Goal: Task Accomplishment & Management: Use online tool/utility

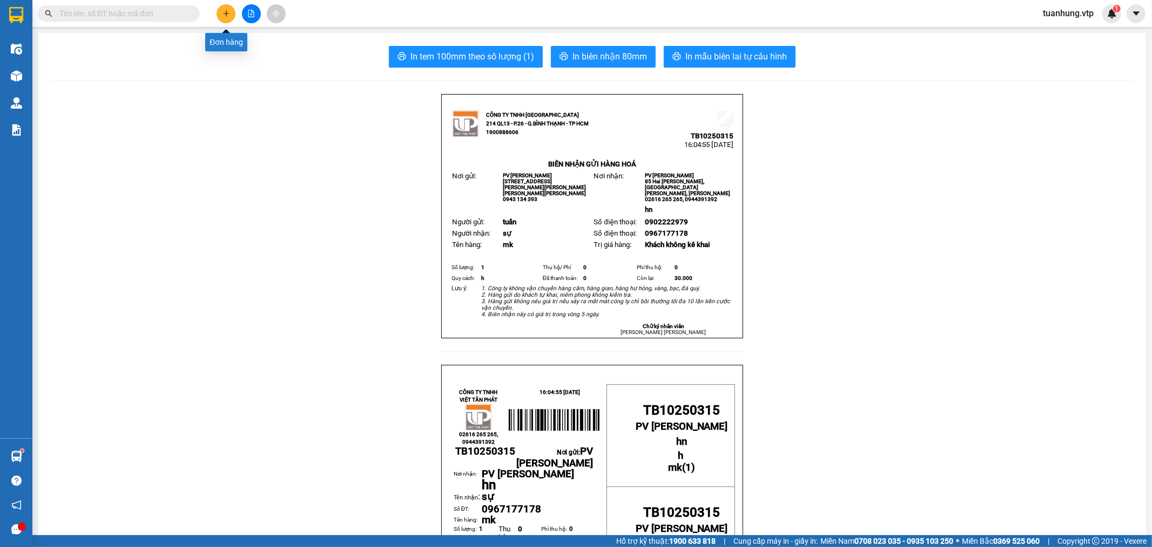
click at [227, 16] on icon "plus" at bounding box center [227, 14] width 8 height 8
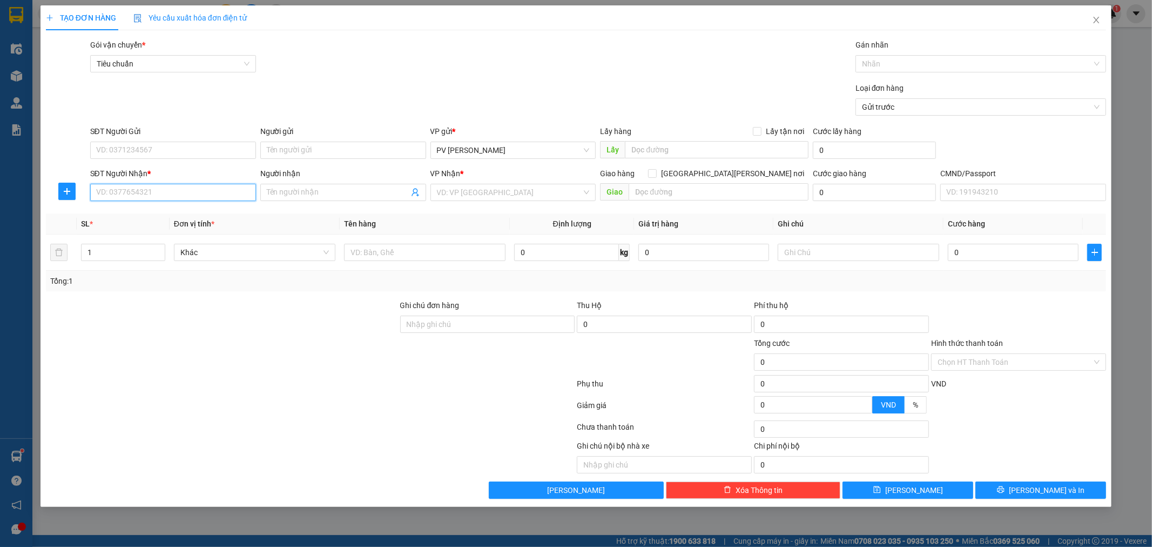
click at [198, 197] on input "SĐT Người Nhận *" at bounding box center [173, 192] width 166 height 17
click at [114, 196] on input "0935759" at bounding box center [173, 192] width 166 height 17
click at [148, 215] on div "0932759668 - tuấn" at bounding box center [173, 214] width 153 height 12
type input "0932759668"
type input "tuấn"
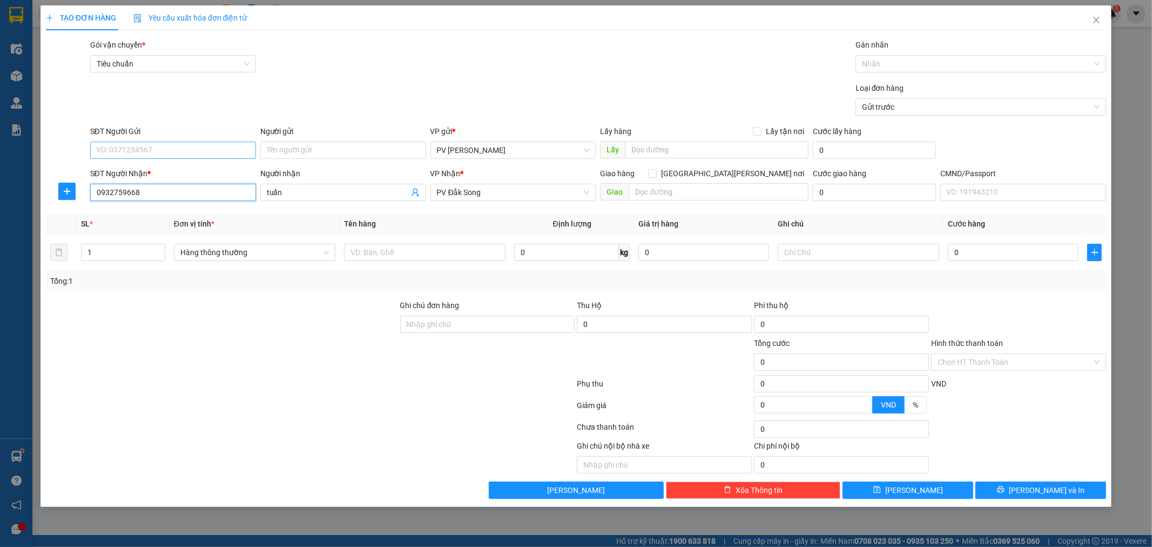
type input "0932759668"
click at [211, 151] on input "SĐT Người Gửi" at bounding box center [173, 150] width 166 height 17
click at [164, 193] on div "0933188477 - BẢY" at bounding box center [173, 189] width 153 height 12
type input "0933188477"
type input "BẢY"
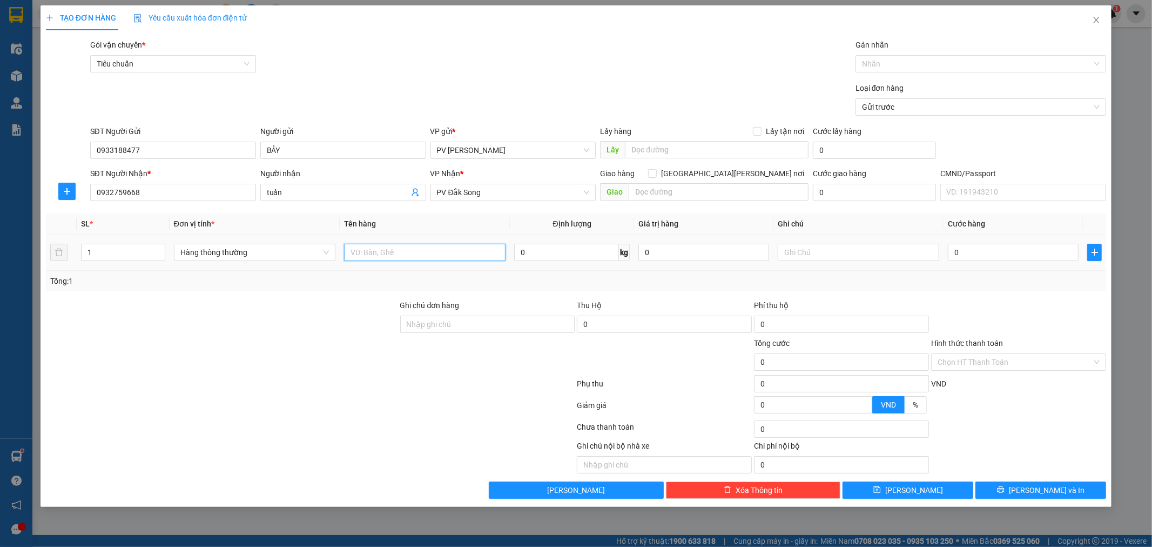
click at [391, 252] on input "text" at bounding box center [425, 252] width 162 height 17
type input "vải"
type input "c"
type input "5"
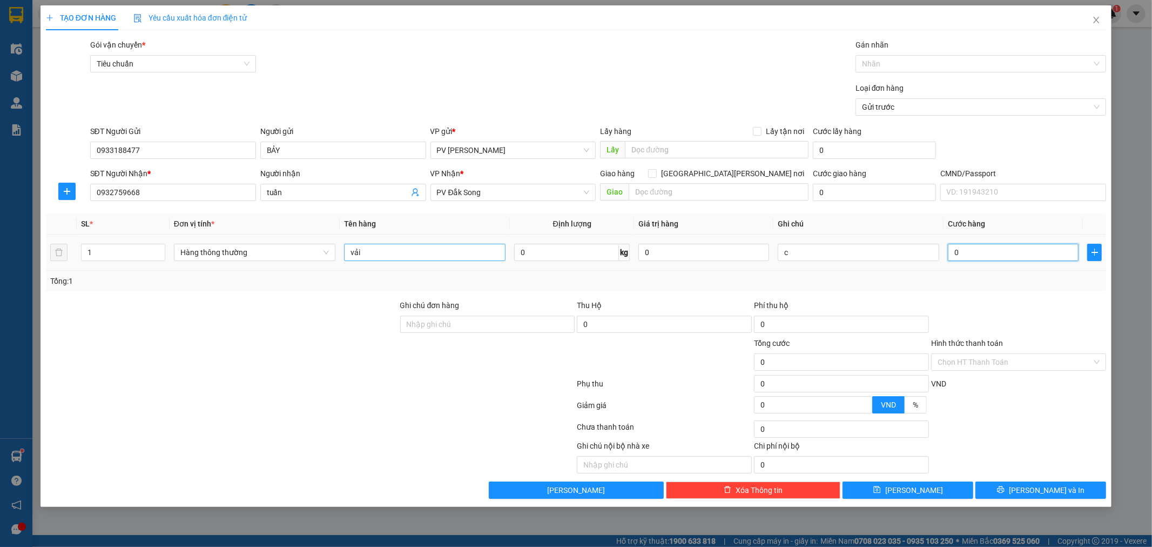
type input "5"
type input "50"
type input "500"
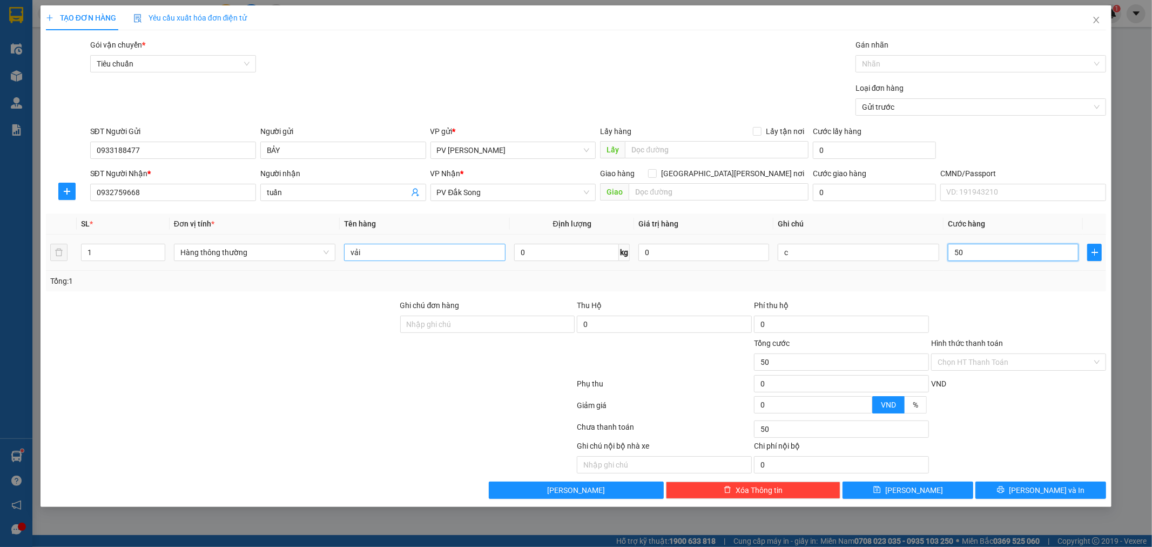
type input "500"
type input "5.000"
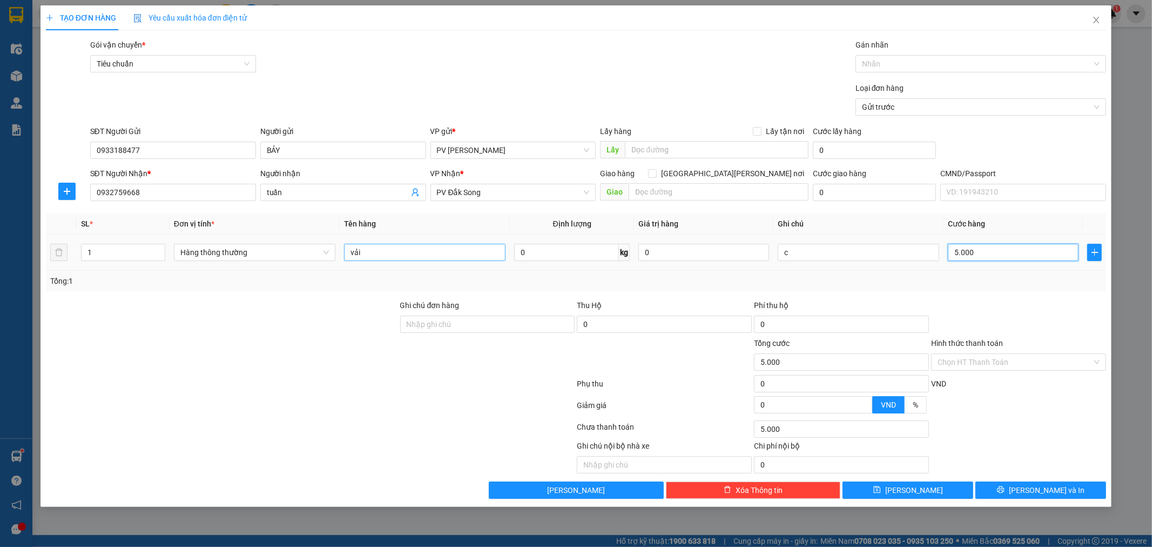
type input "50.000"
click at [1011, 488] on button "[PERSON_NAME] và In" at bounding box center [1041, 489] width 131 height 17
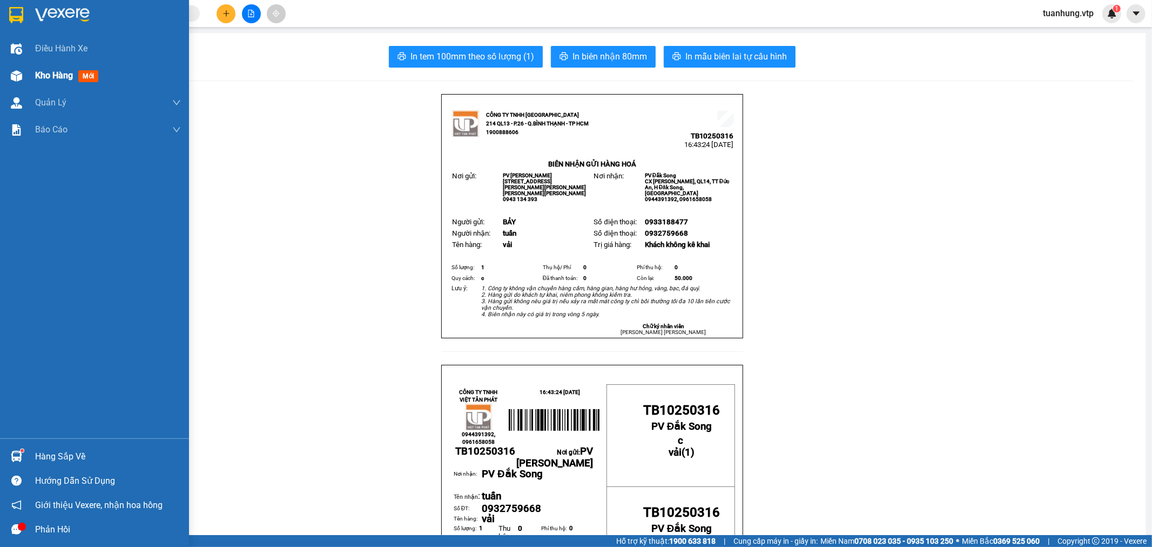
click at [72, 72] on span "Kho hàng" at bounding box center [54, 75] width 38 height 10
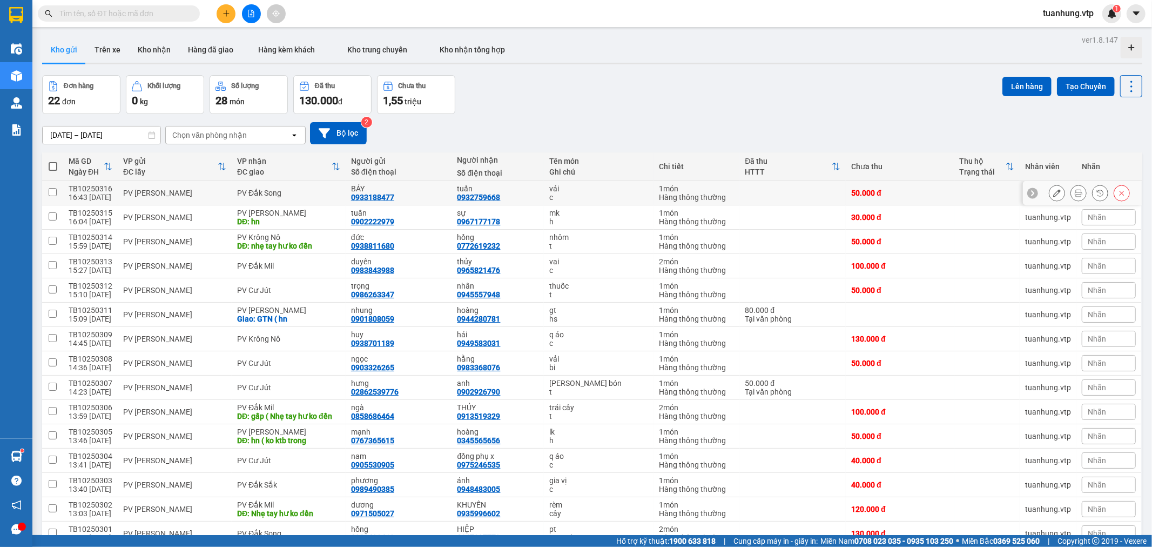
click at [1050, 191] on button at bounding box center [1057, 193] width 15 height 19
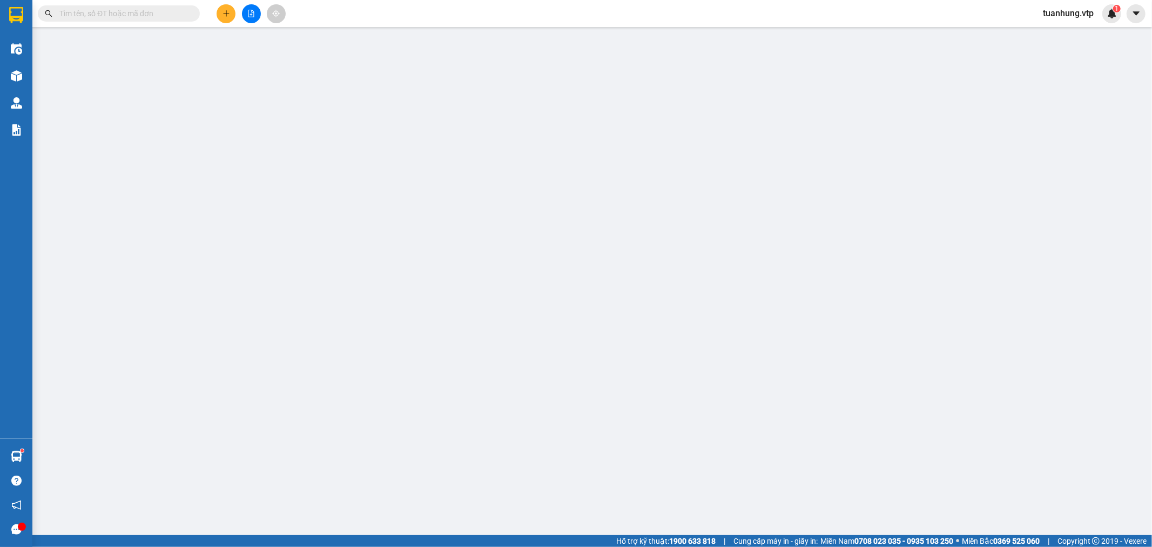
type input "0933188477"
type input "BẢY"
type input "0932759668"
type input "tuấn"
type input "0"
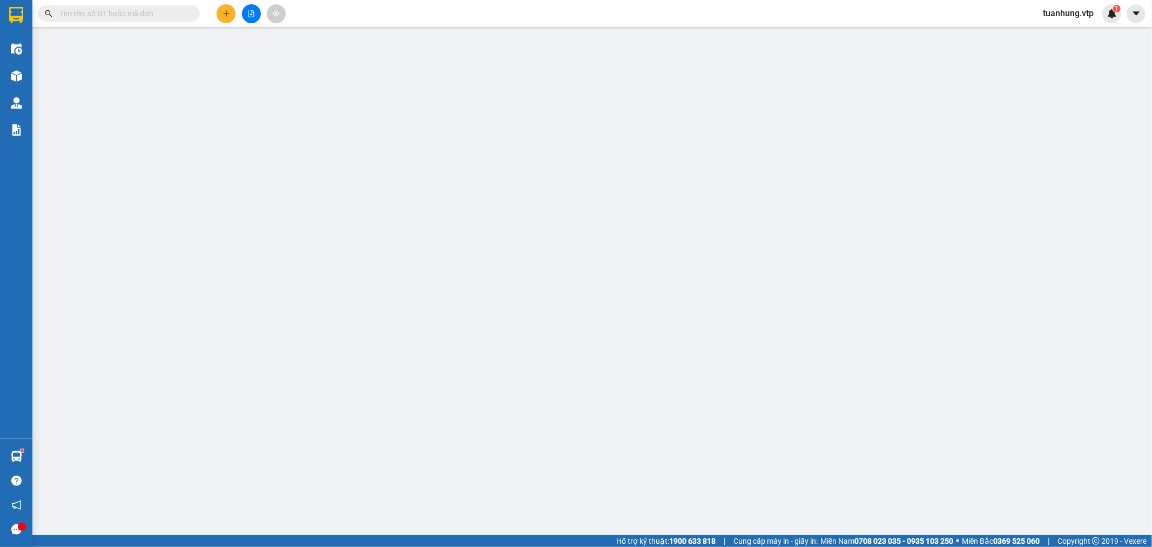
type input "50.000"
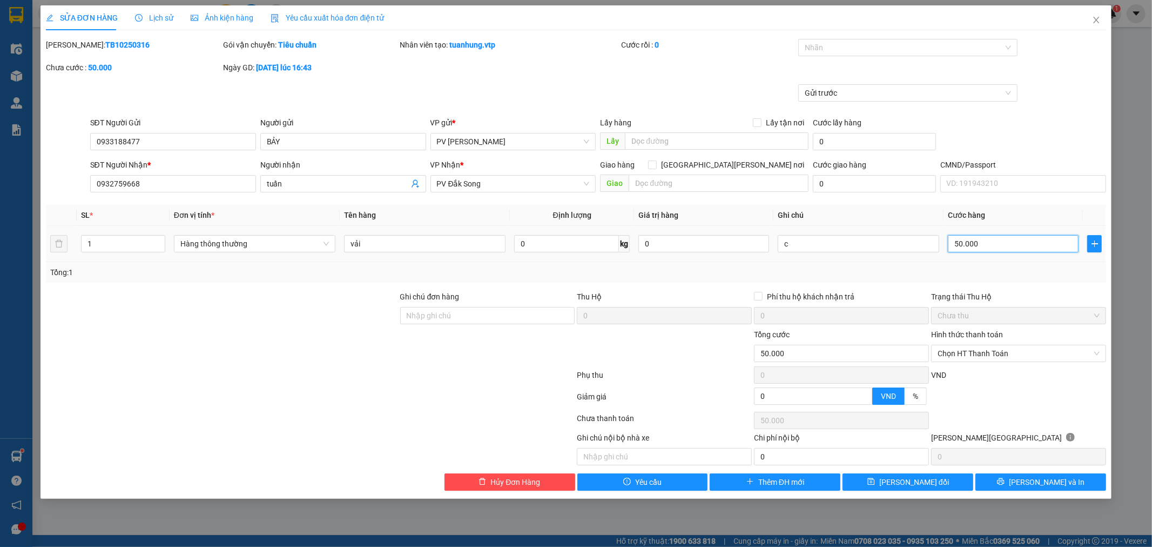
click at [958, 245] on input "50.000" at bounding box center [1013, 243] width 131 height 17
type input "4"
type input "40"
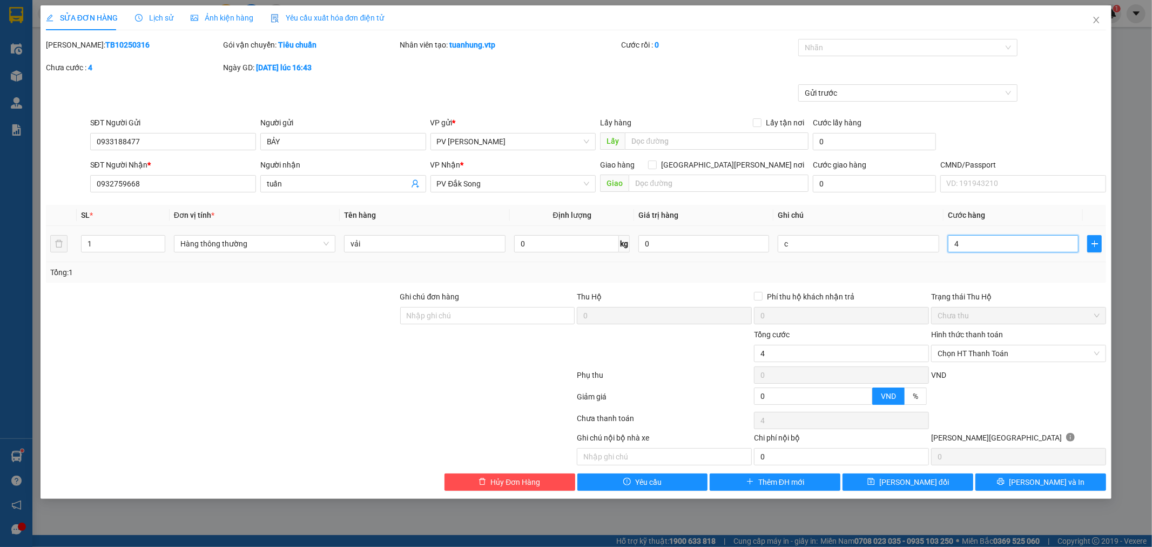
type input "40"
type input "400"
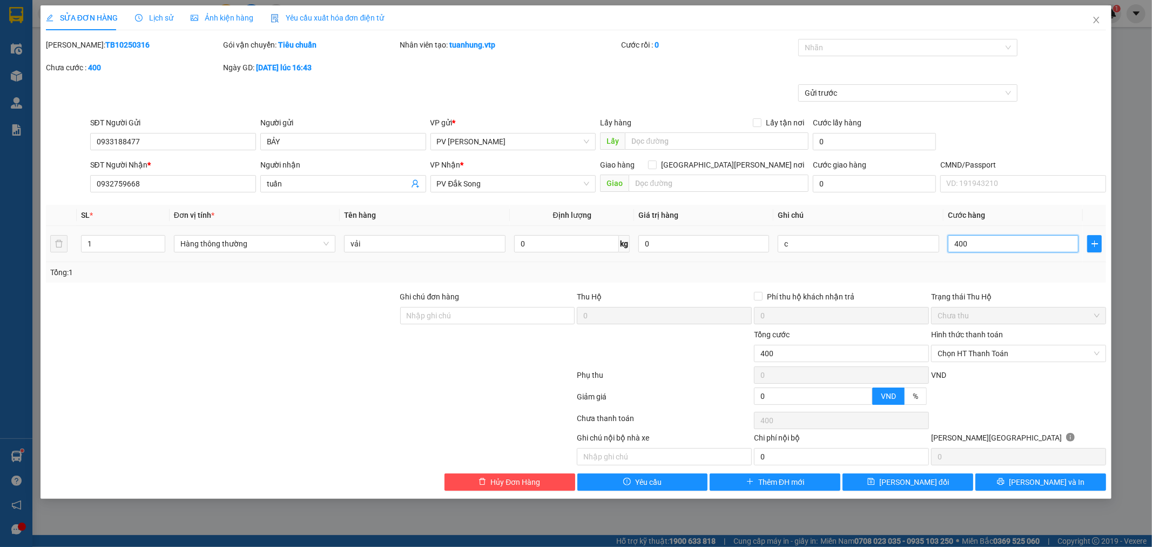
type input "4.000"
type input "40.000"
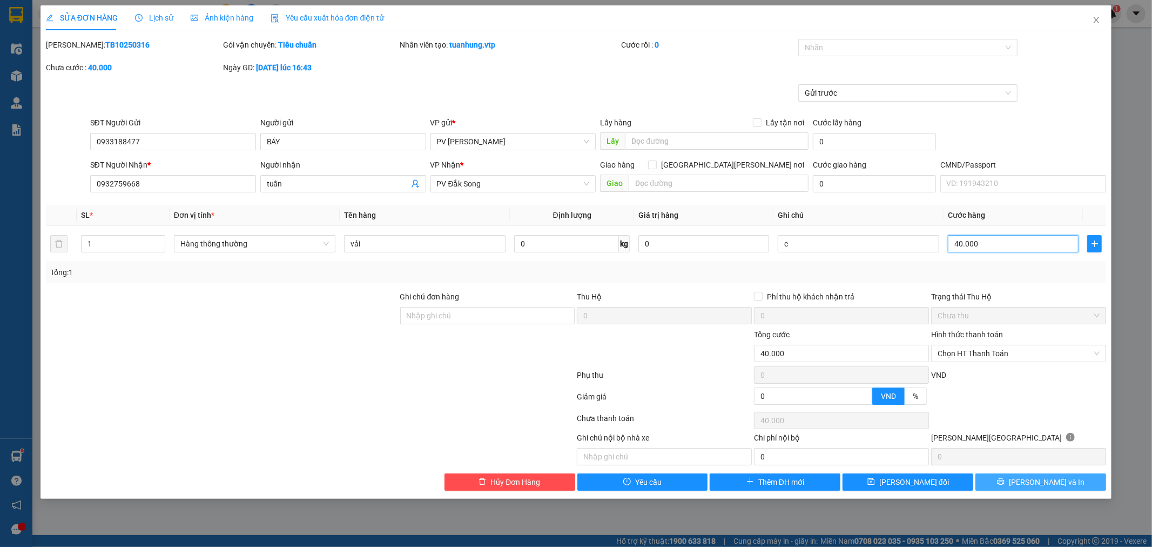
type input "40.000"
click at [1071, 484] on button "[PERSON_NAME] và In" at bounding box center [1041, 481] width 131 height 17
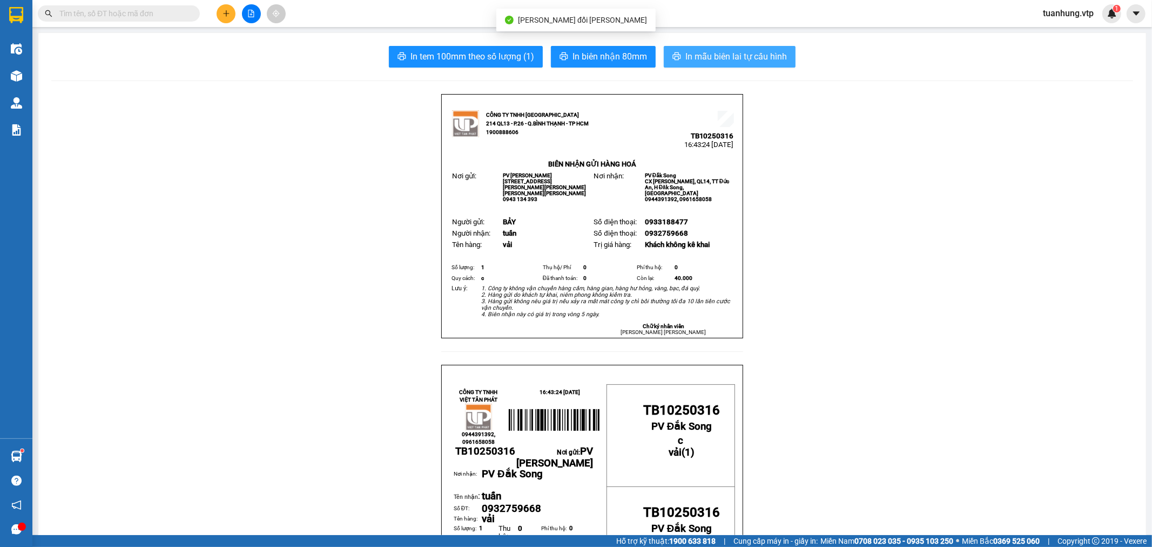
click at [706, 58] on span "In mẫu biên lai tự cấu hình" at bounding box center [737, 57] width 102 height 14
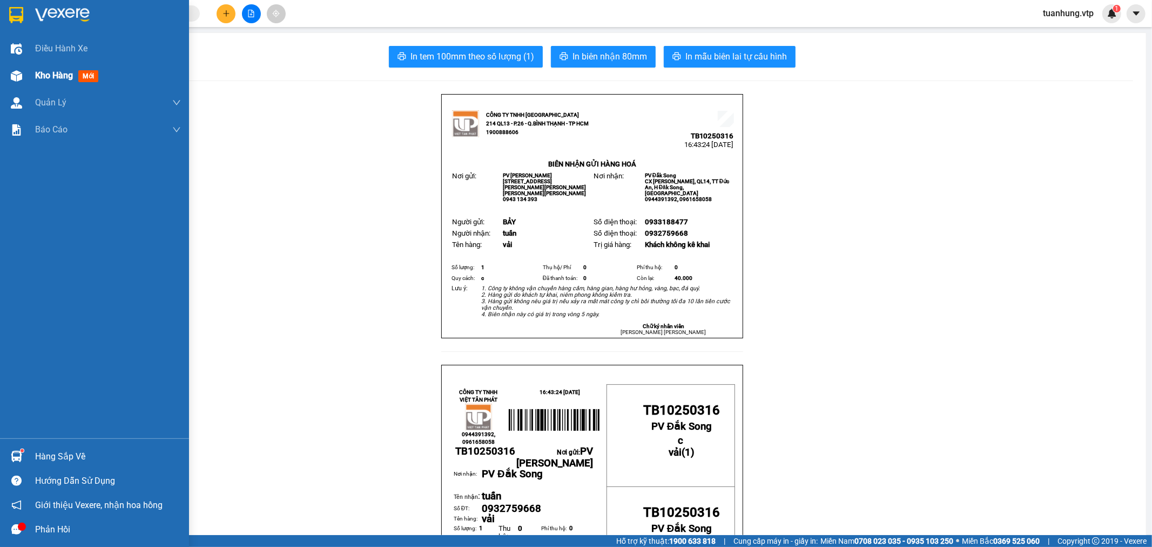
click at [28, 78] on div "Kho hàng mới" at bounding box center [94, 75] width 189 height 27
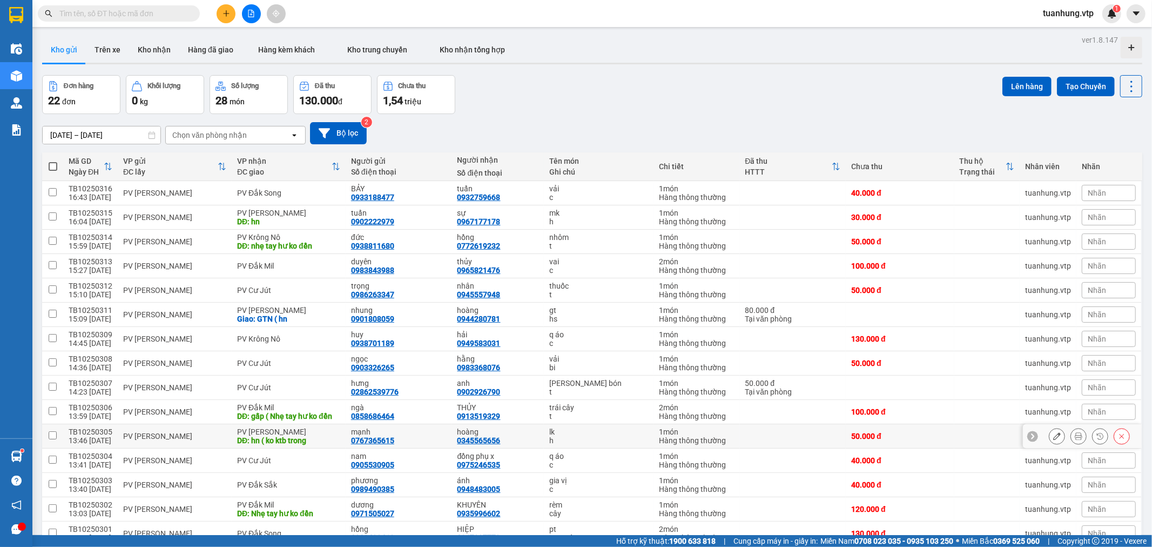
click at [523, 446] on td "hoàng 0345565656" at bounding box center [498, 436] width 92 height 24
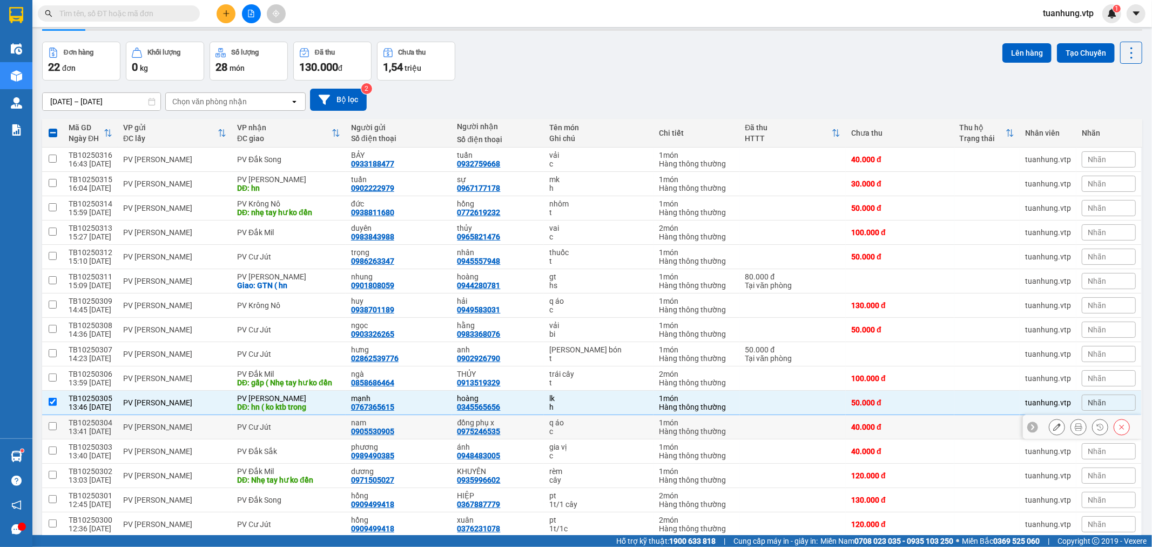
scroll to position [60, 0]
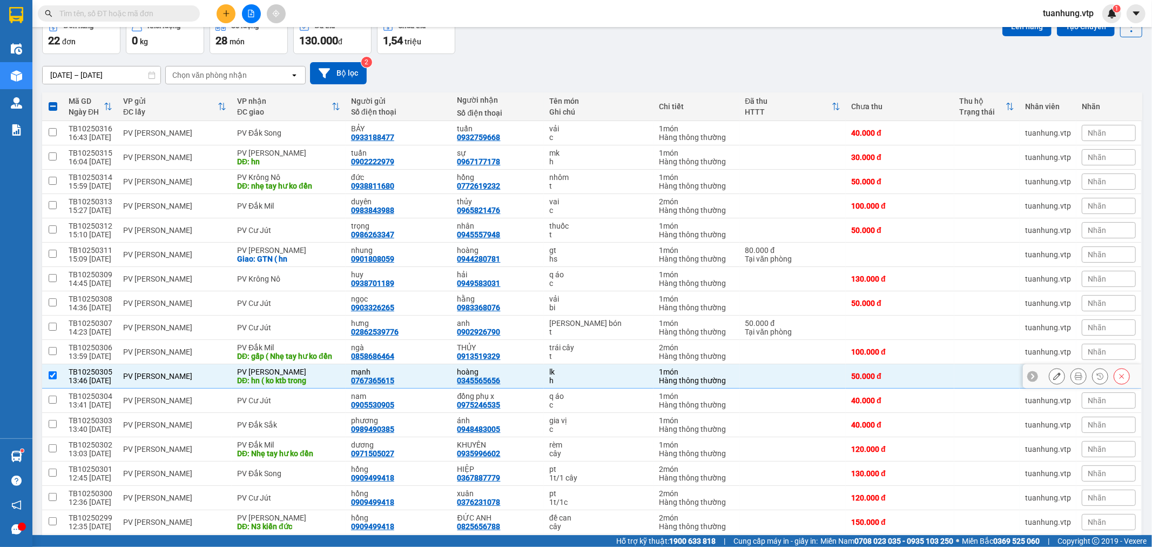
click at [346, 381] on td "[PERSON_NAME] 0767365615" at bounding box center [399, 376] width 106 height 24
checkbox input "false"
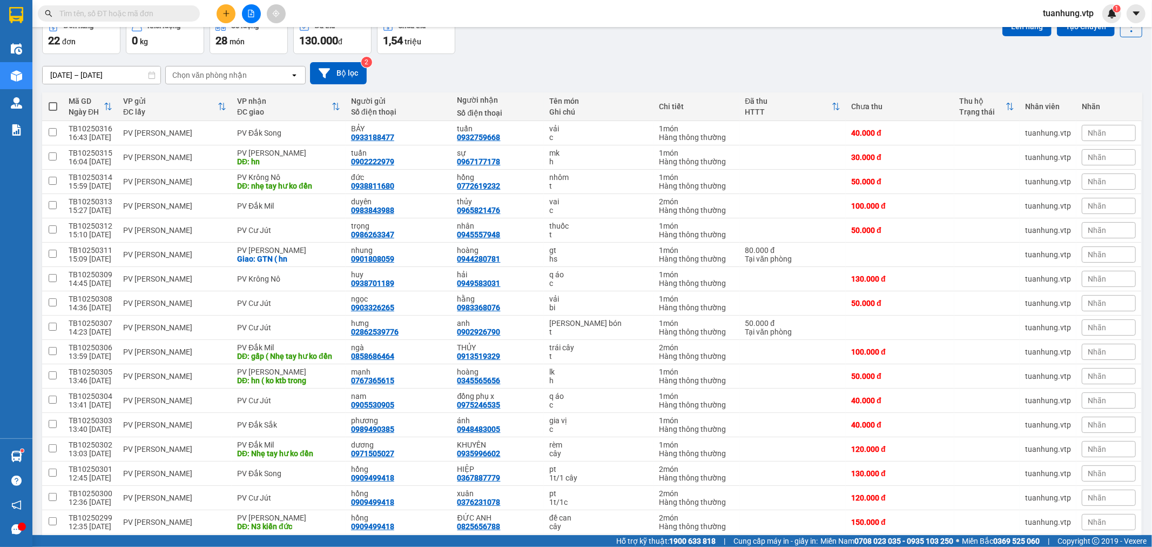
click at [107, 14] on input "text" at bounding box center [122, 14] width 127 height 12
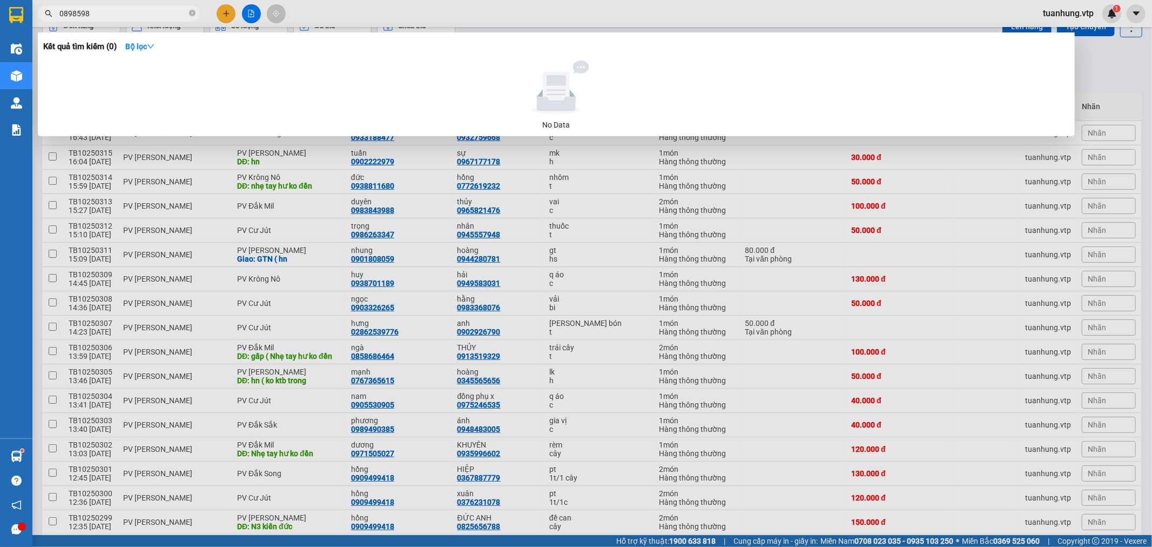
type input "0898598"
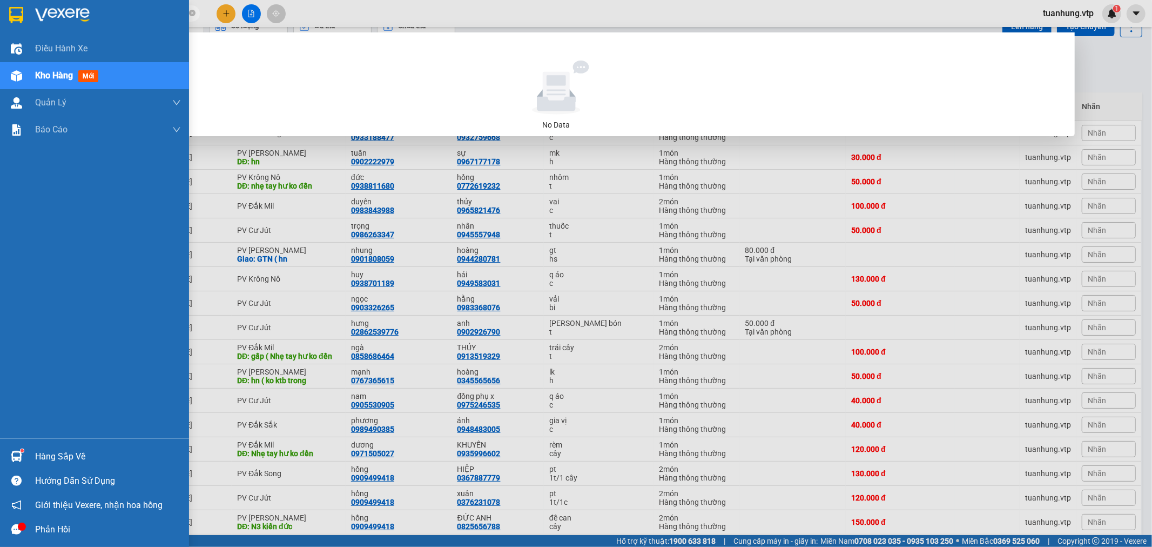
click at [11, 72] on img at bounding box center [16, 75] width 11 height 11
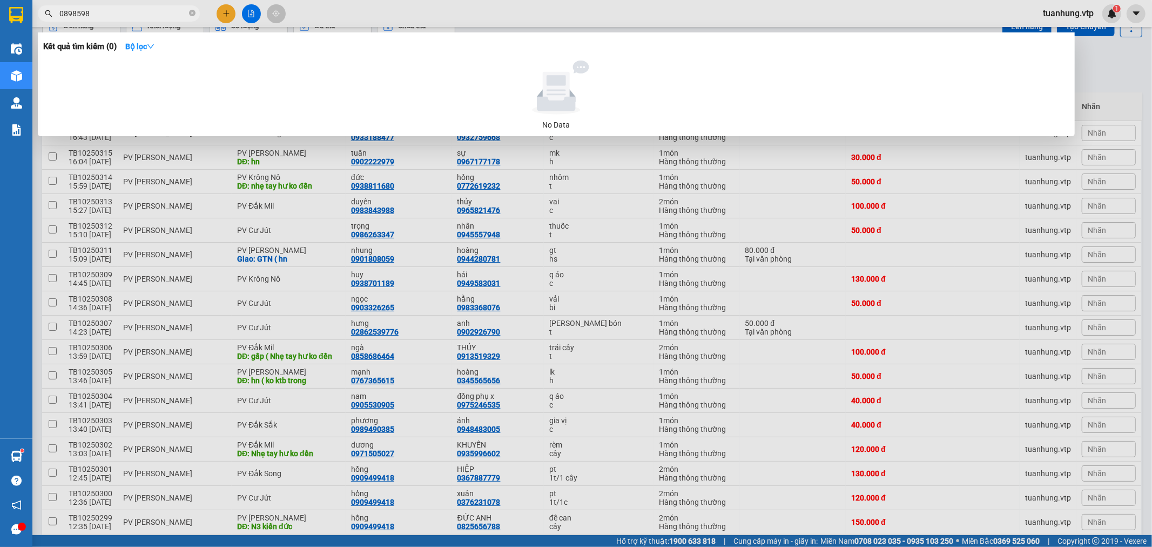
click at [224, 11] on div at bounding box center [576, 273] width 1152 height 547
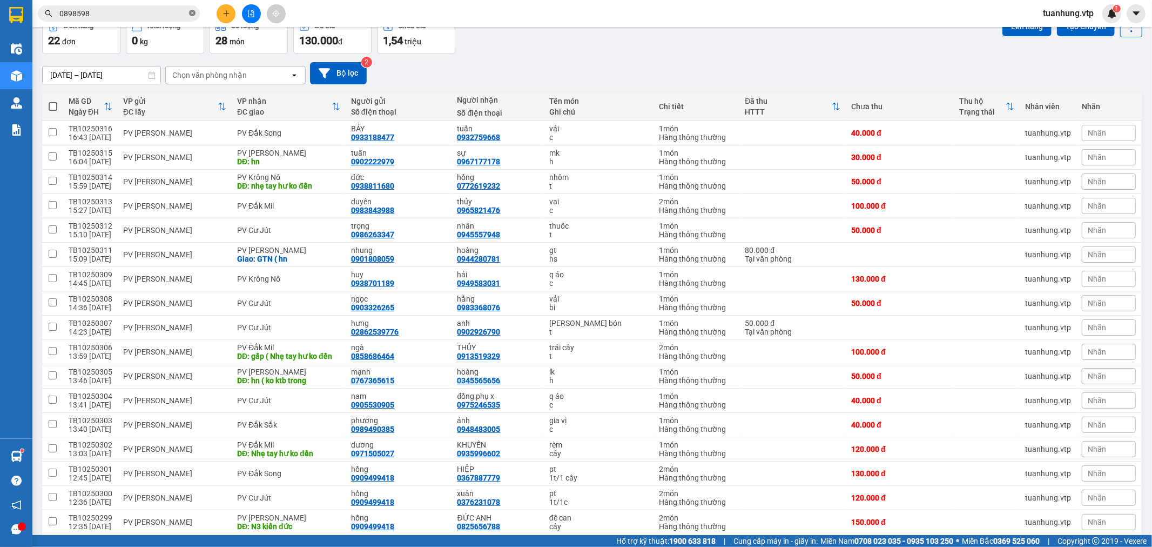
click at [191, 14] on icon "close-circle" at bounding box center [192, 13] width 6 height 6
click at [224, 11] on icon "plus" at bounding box center [227, 14] width 8 height 8
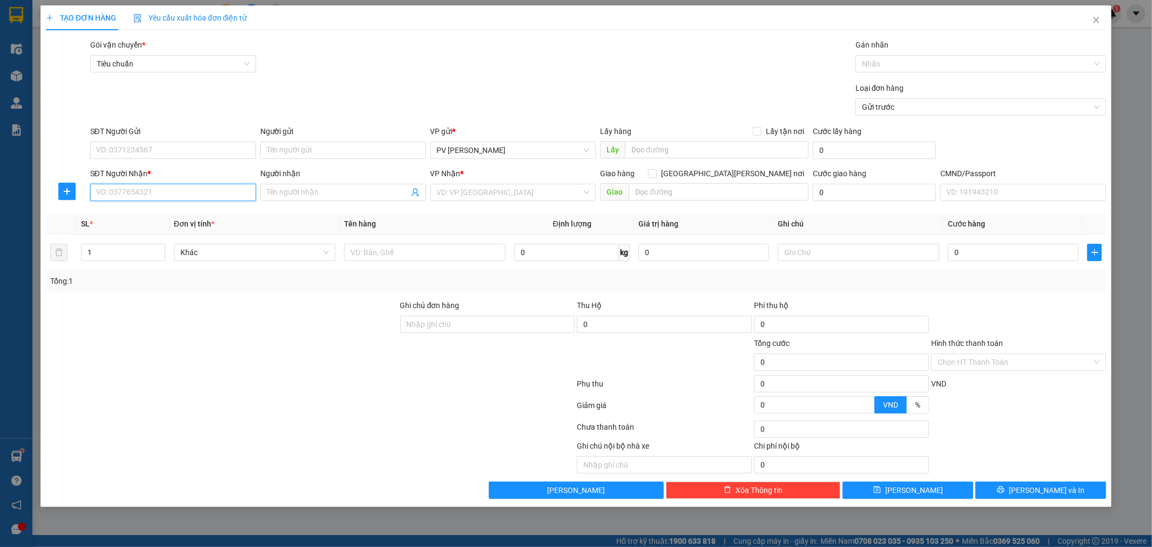
click at [210, 193] on input "SĐT Người Nhận *" at bounding box center [173, 192] width 166 height 17
type input "0898598789"
click at [289, 197] on input "Người nhận" at bounding box center [338, 192] width 142 height 12
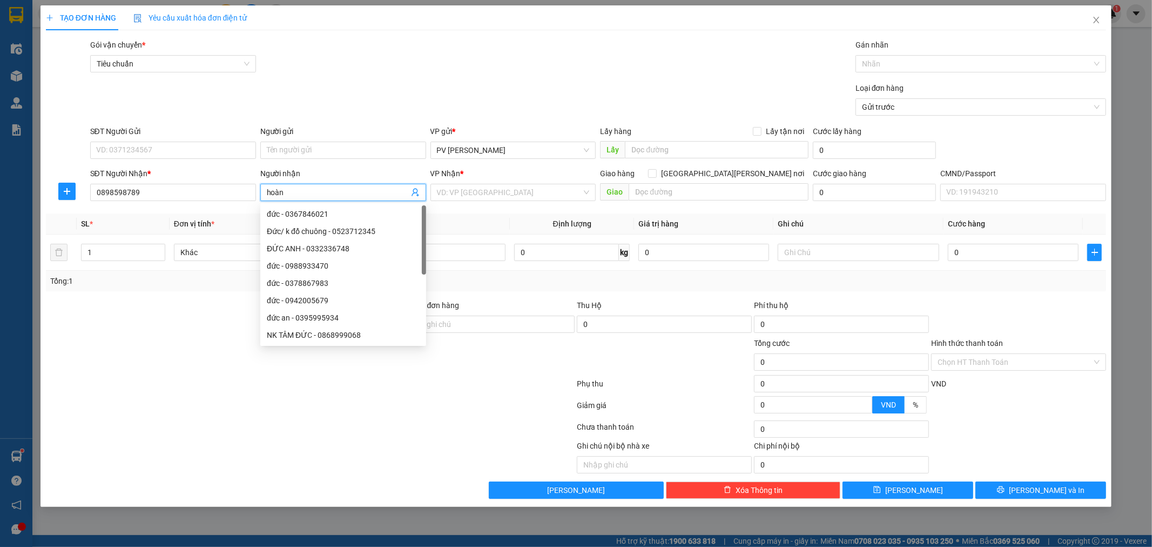
type input "hoàn"
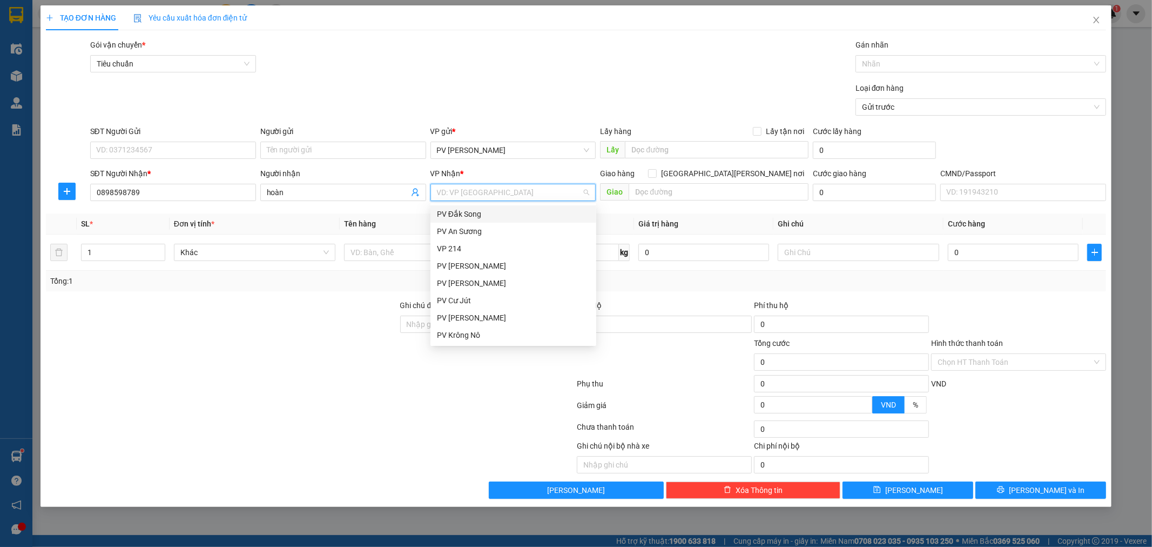
click at [452, 213] on div "PV Đắk Song" at bounding box center [513, 214] width 153 height 12
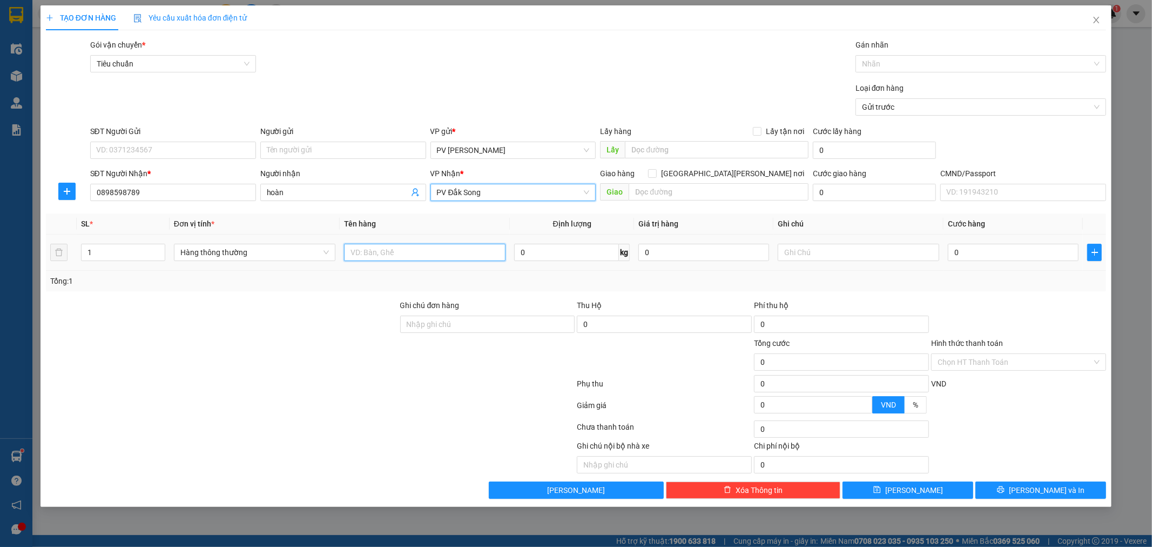
click at [444, 260] on input "text" at bounding box center [425, 252] width 162 height 17
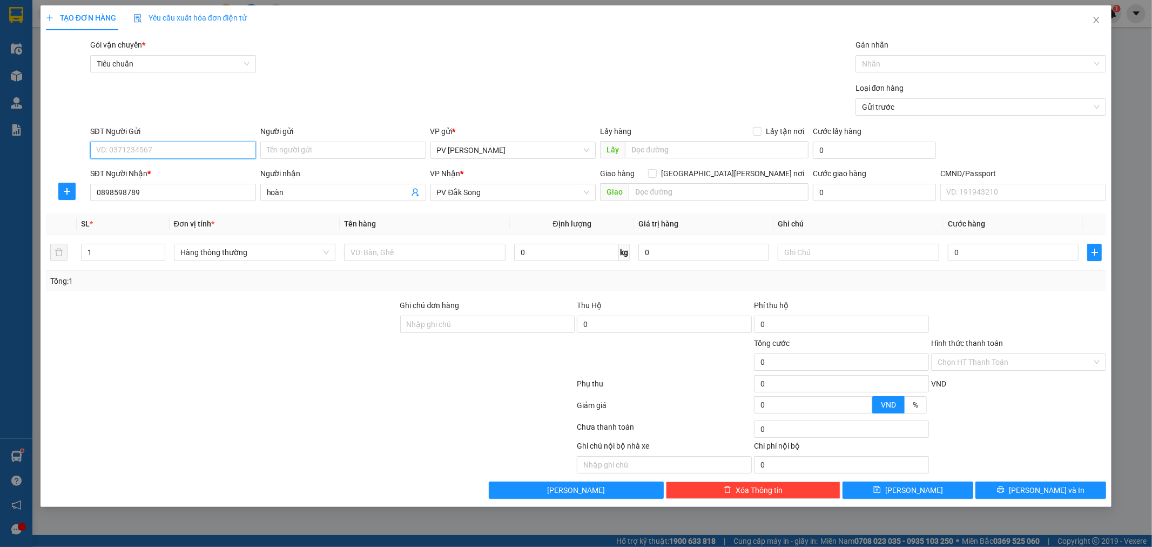
click at [207, 157] on input "SĐT Người Gửi" at bounding box center [173, 150] width 166 height 17
type input "0"
type input "0989982066"
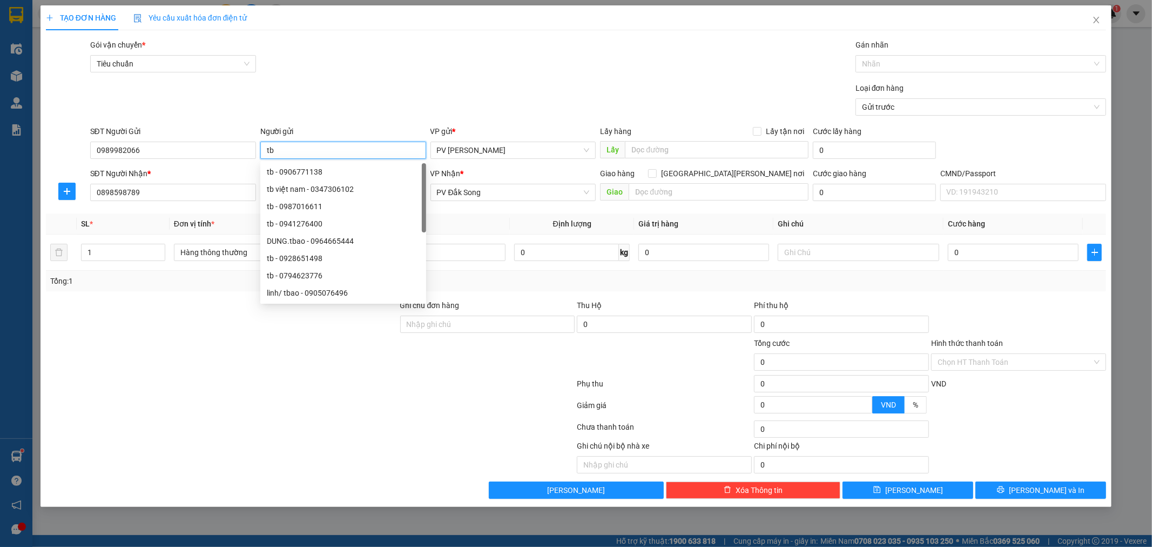
type input "tb"
click at [276, 337] on div at bounding box center [222, 356] width 354 height 38
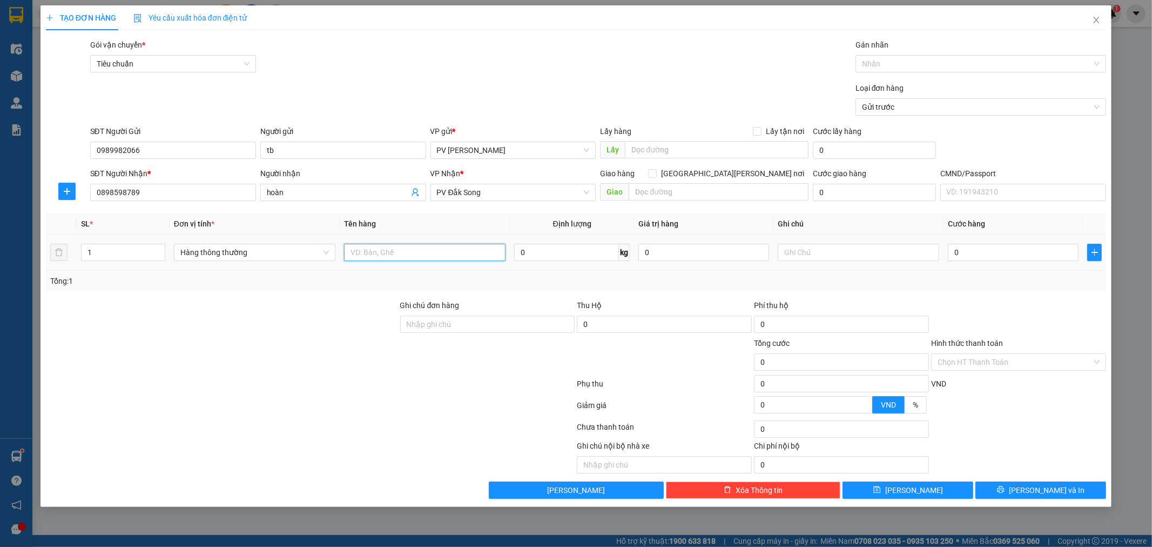
click at [408, 255] on input "text" at bounding box center [425, 252] width 162 height 17
click at [97, 250] on input "1" at bounding box center [123, 252] width 83 height 16
type input "2"
click at [368, 254] on input "text" at bounding box center [425, 252] width 162 height 17
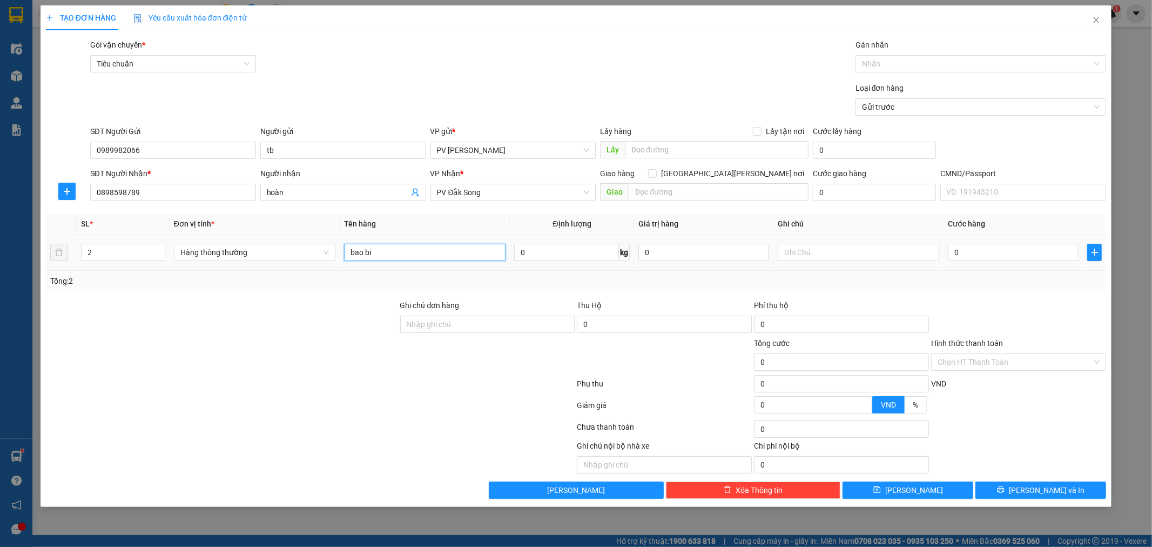
type input "bao bi"
type input "b"
type input "1"
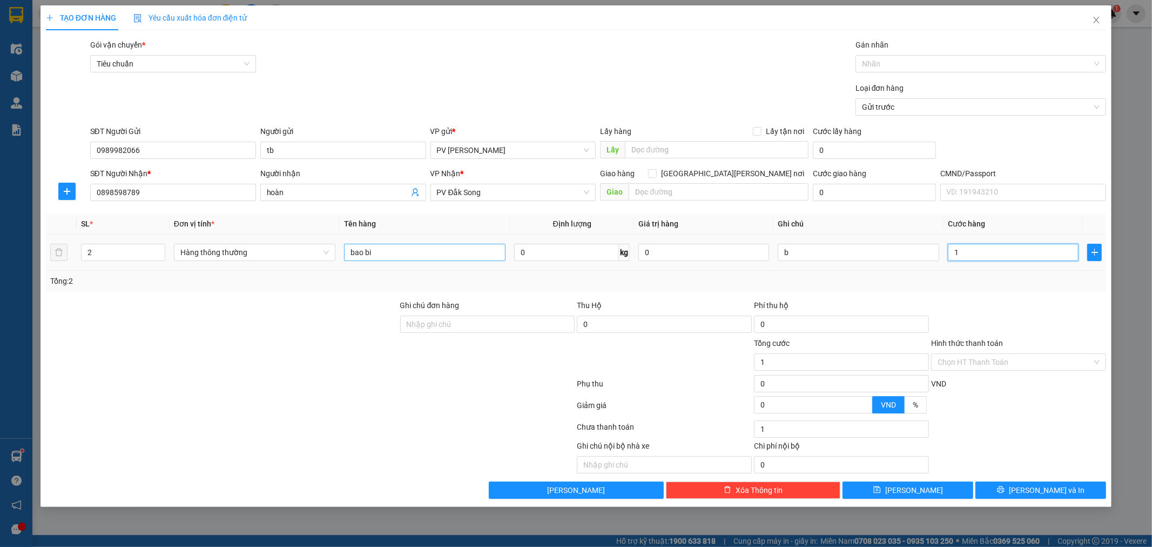
type input "10"
type input "100"
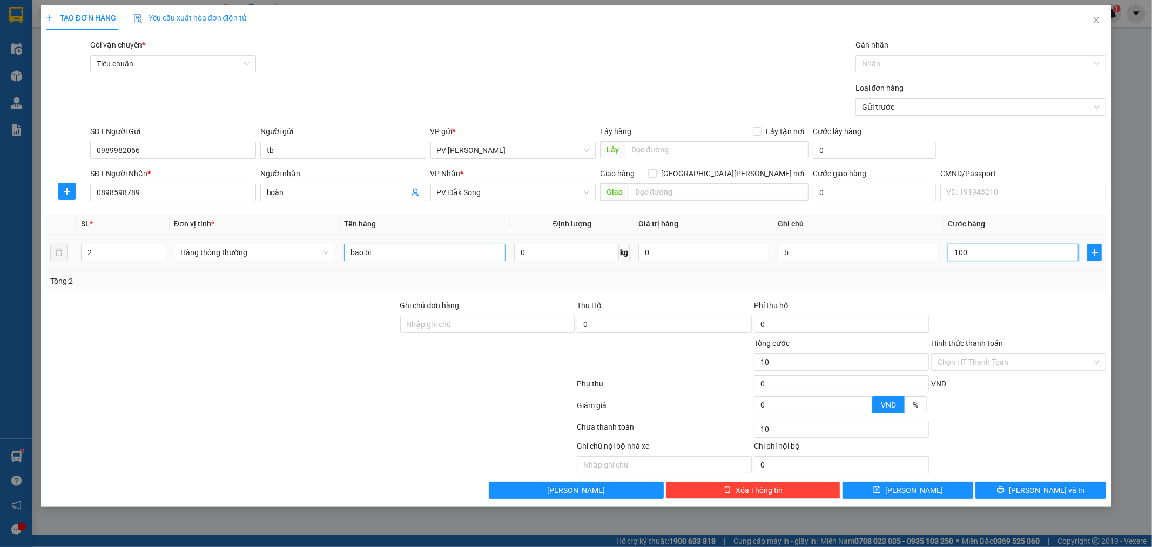
type input "100"
type input "1.000"
type input "10.000"
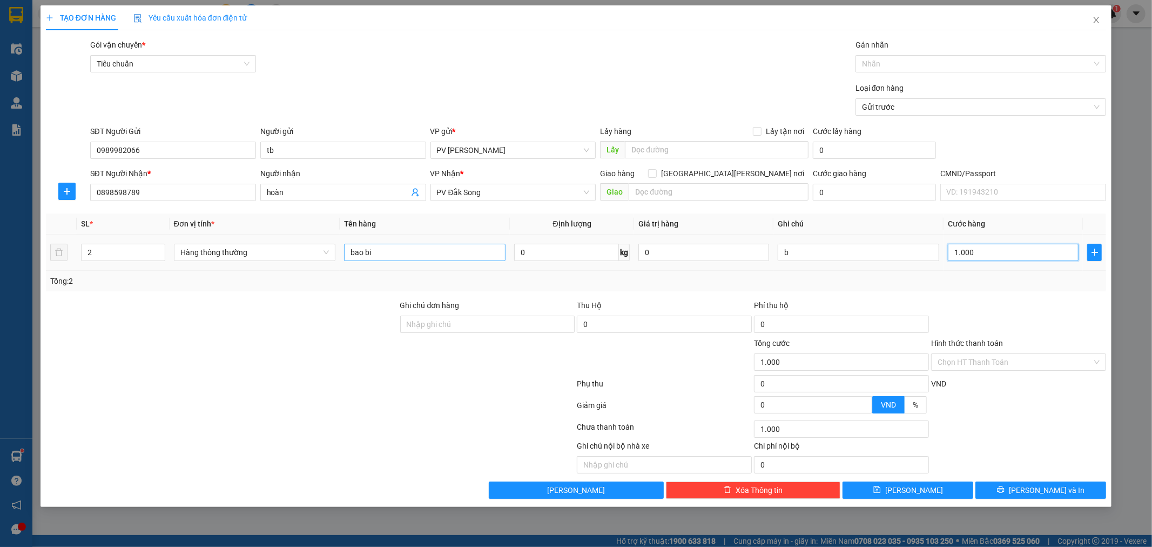
type input "10.000"
type input "100.000"
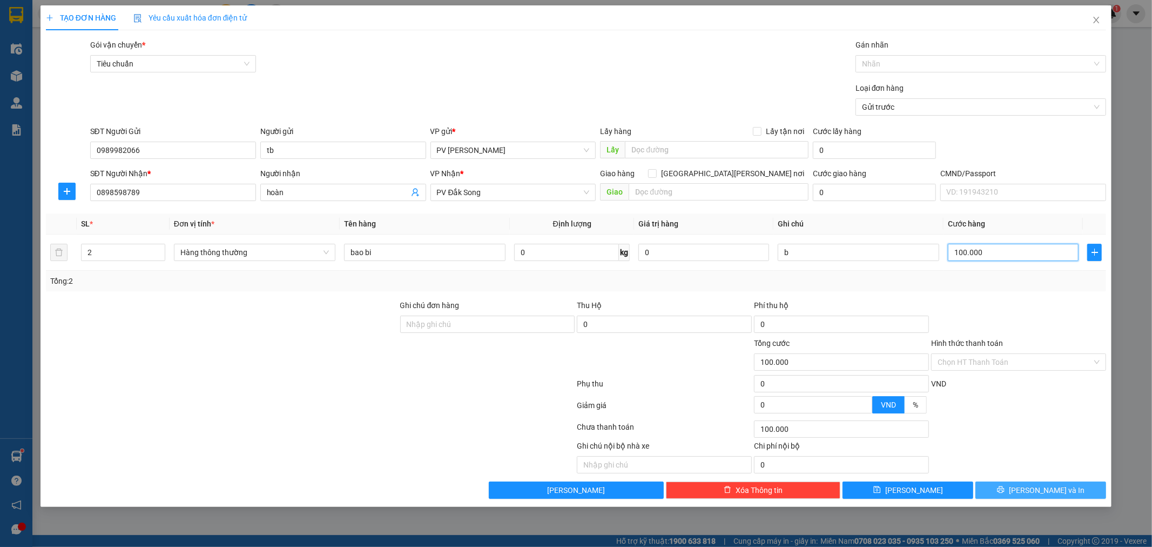
type input "100.000"
click at [1043, 492] on span "[PERSON_NAME] và In" at bounding box center [1047, 490] width 76 height 12
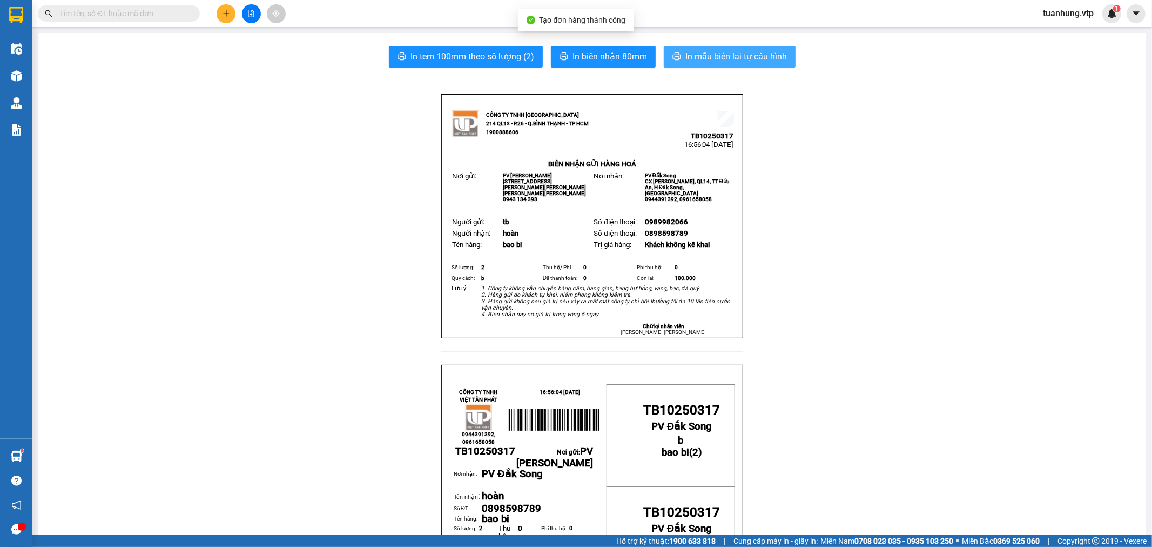
click at [690, 46] on button "In mẫu biên lai tự cấu hình" at bounding box center [730, 57] width 132 height 22
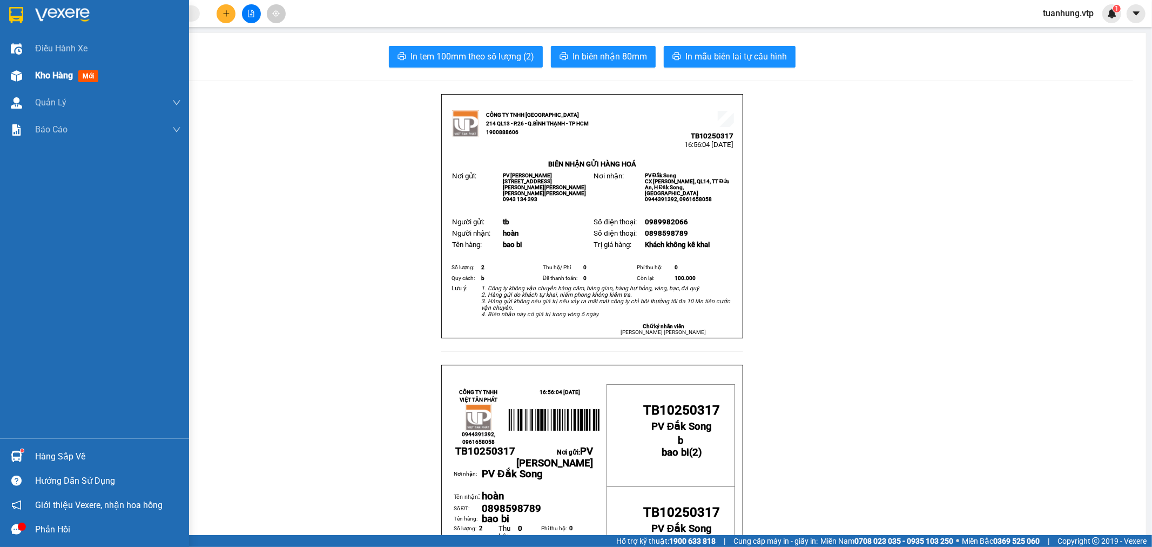
click at [15, 76] on img at bounding box center [16, 75] width 11 height 11
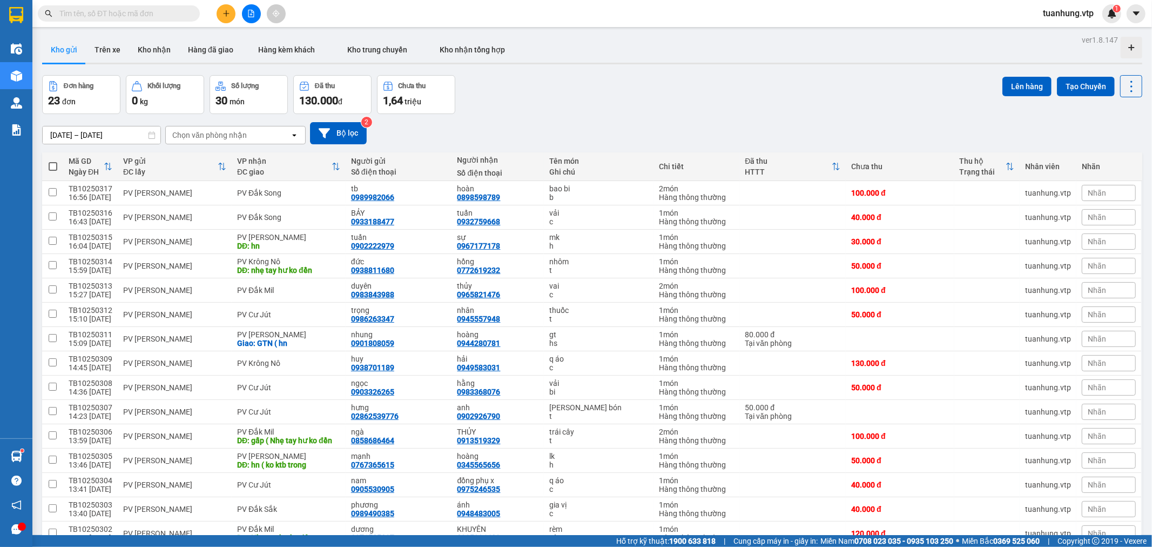
click at [49, 166] on span at bounding box center [53, 166] width 9 height 9
click at [53, 161] on input "checkbox" at bounding box center [53, 161] width 0 height 0
checkbox input "true"
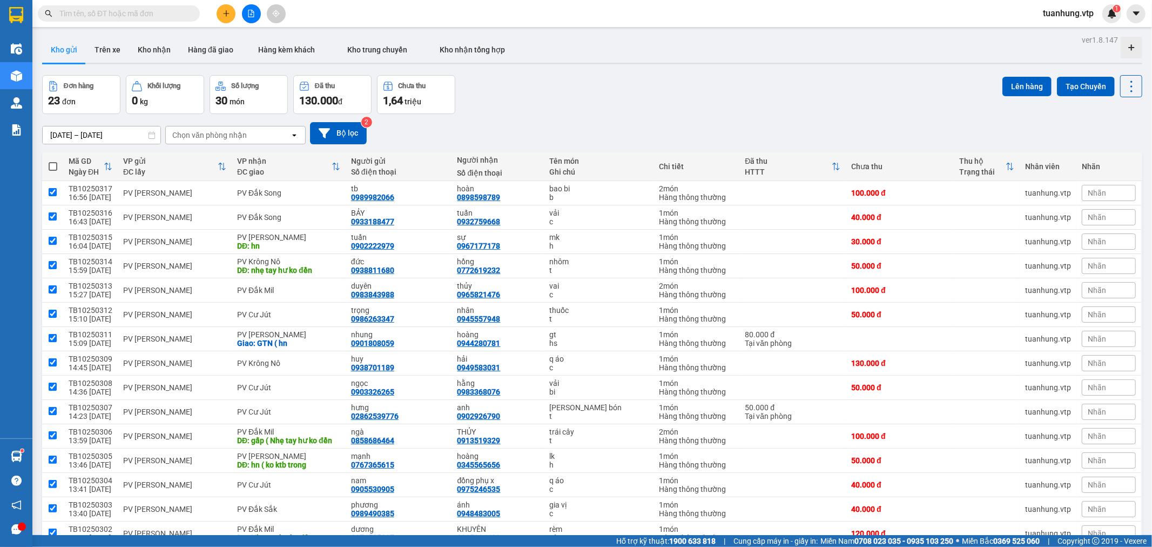
checkbox input "true"
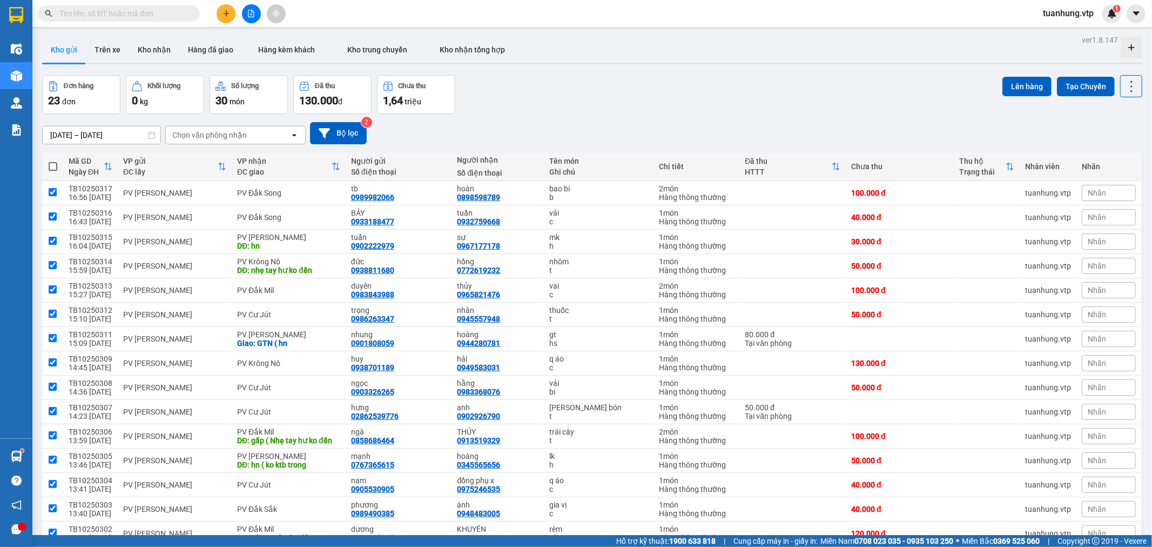
checkbox input "true"
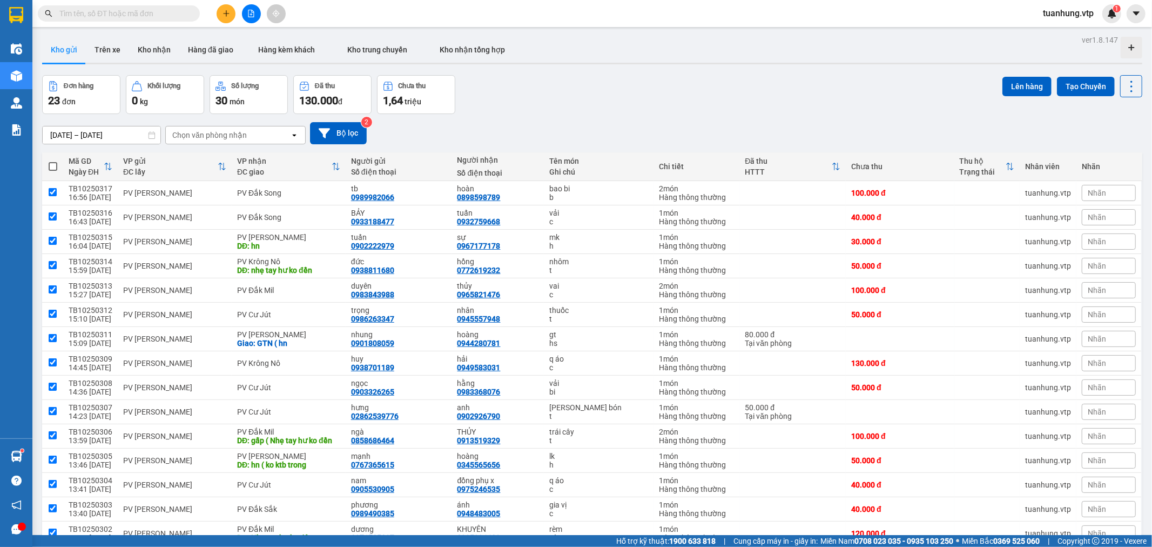
checkbox input "true"
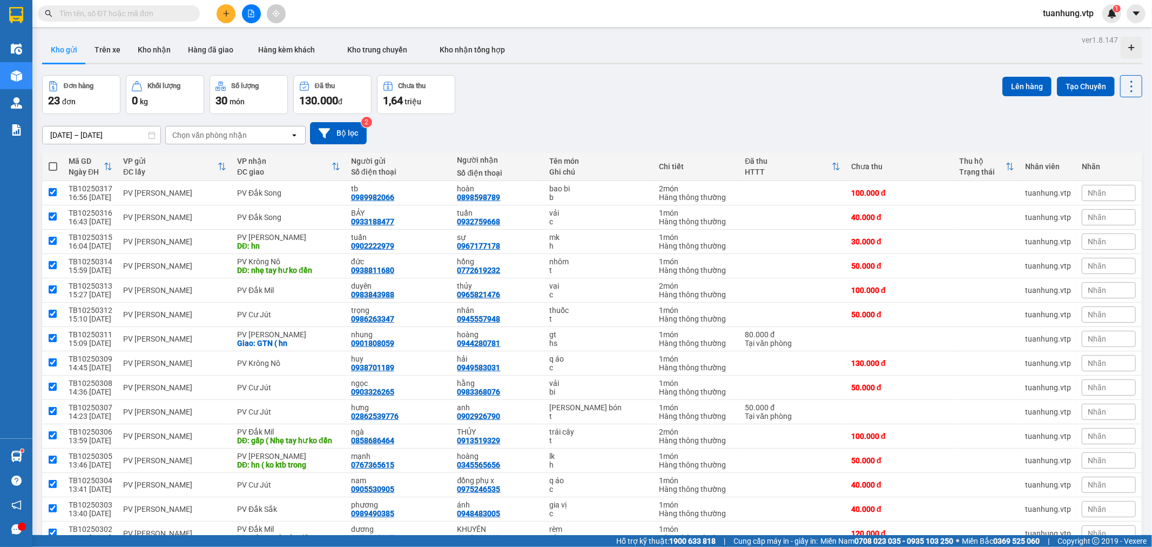
checkbox input "true"
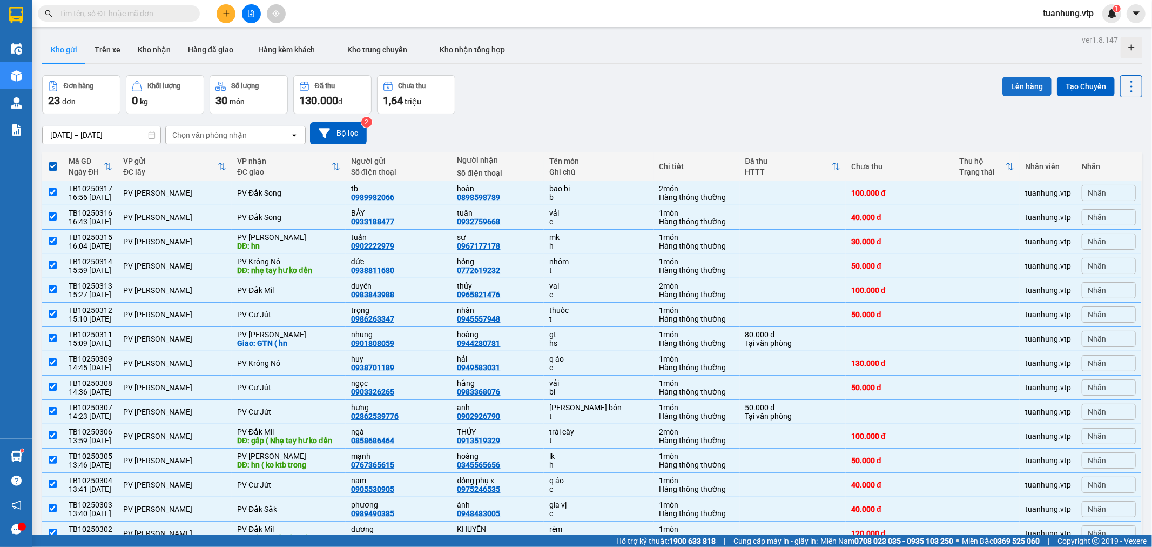
click at [1013, 82] on button "Lên hàng" at bounding box center [1027, 86] width 49 height 19
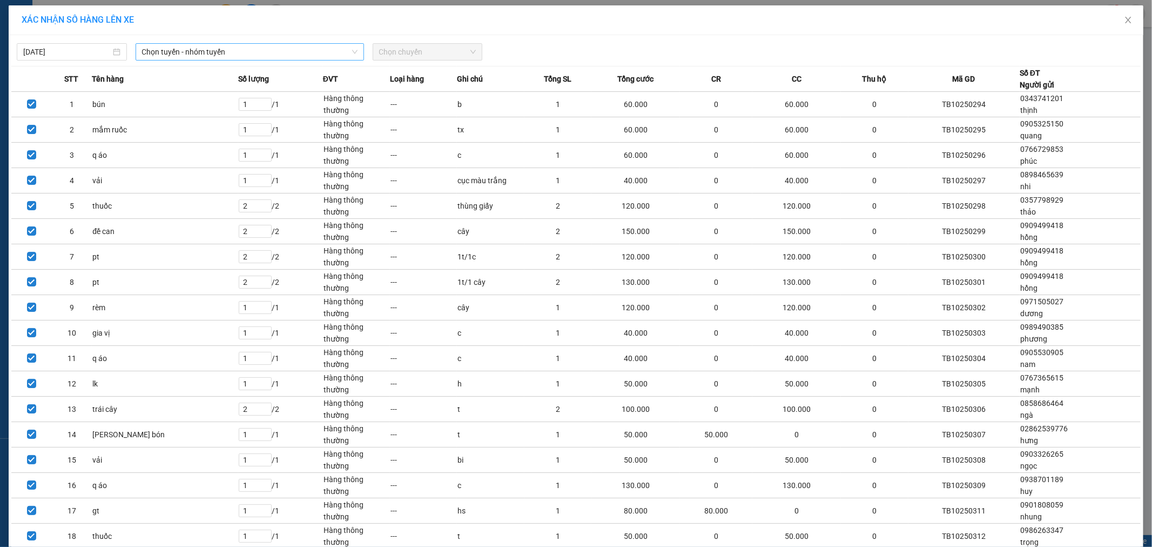
click at [211, 54] on span "Chọn tuyến - nhóm tuyến" at bounding box center [250, 52] width 216 height 16
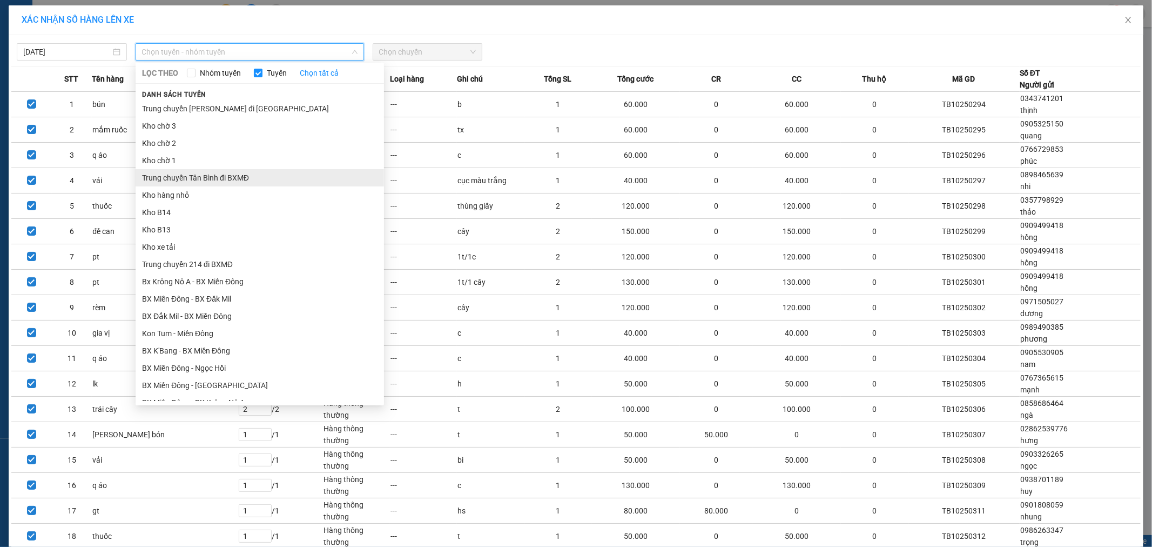
click at [192, 177] on li "Trung chuyển Tân Bình đi BXMĐ" at bounding box center [260, 177] width 249 height 17
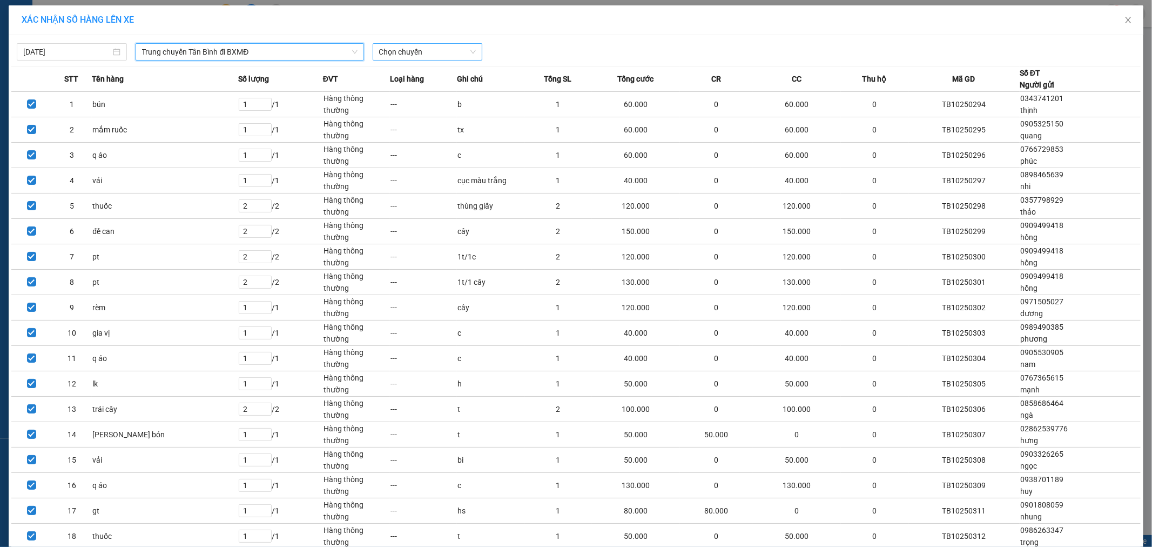
click at [467, 55] on span "Chọn chuyến" at bounding box center [427, 52] width 97 height 16
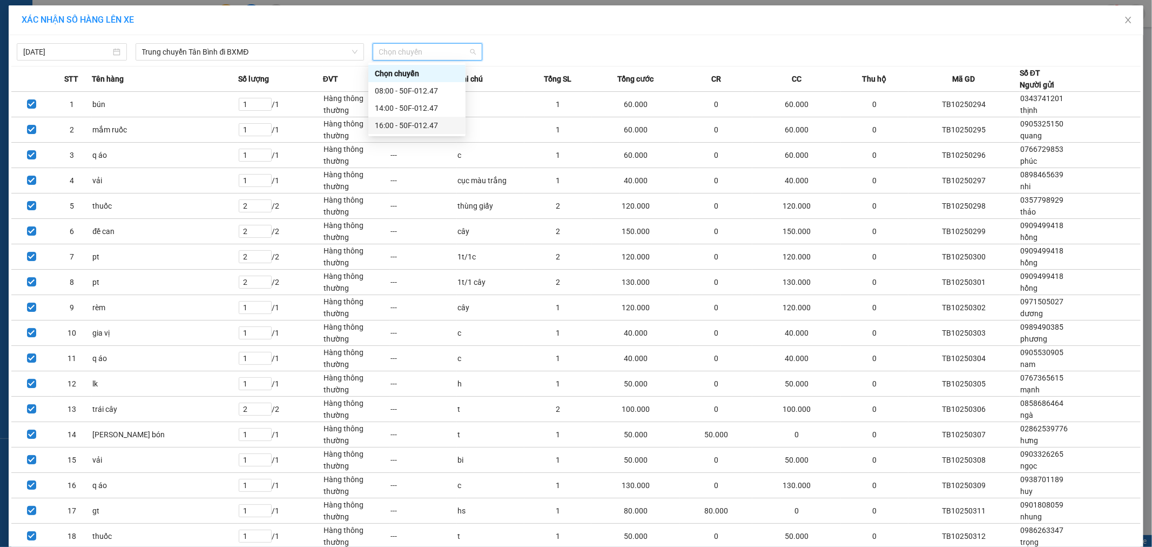
click at [414, 126] on div "16:00 - 50F-012.47" at bounding box center [417, 125] width 84 height 12
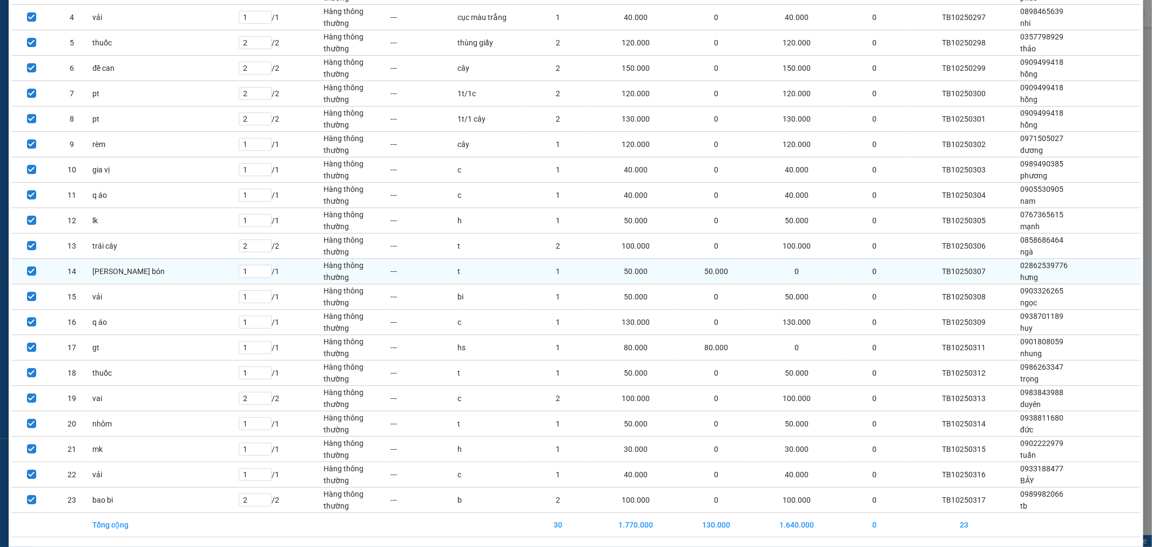
scroll to position [209, 0]
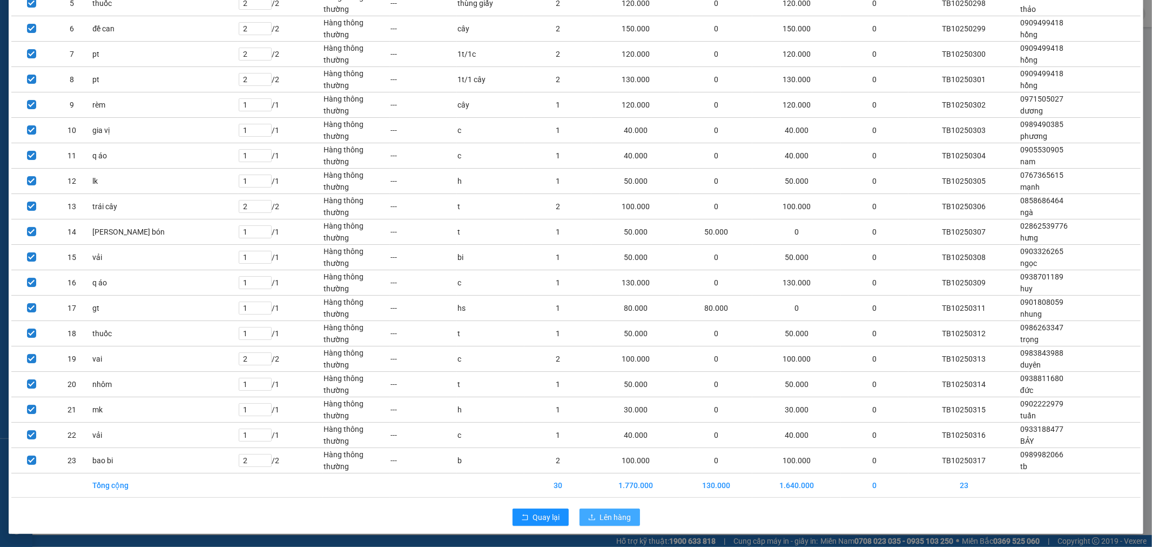
click at [592, 515] on button "Lên hàng" at bounding box center [610, 516] width 61 height 17
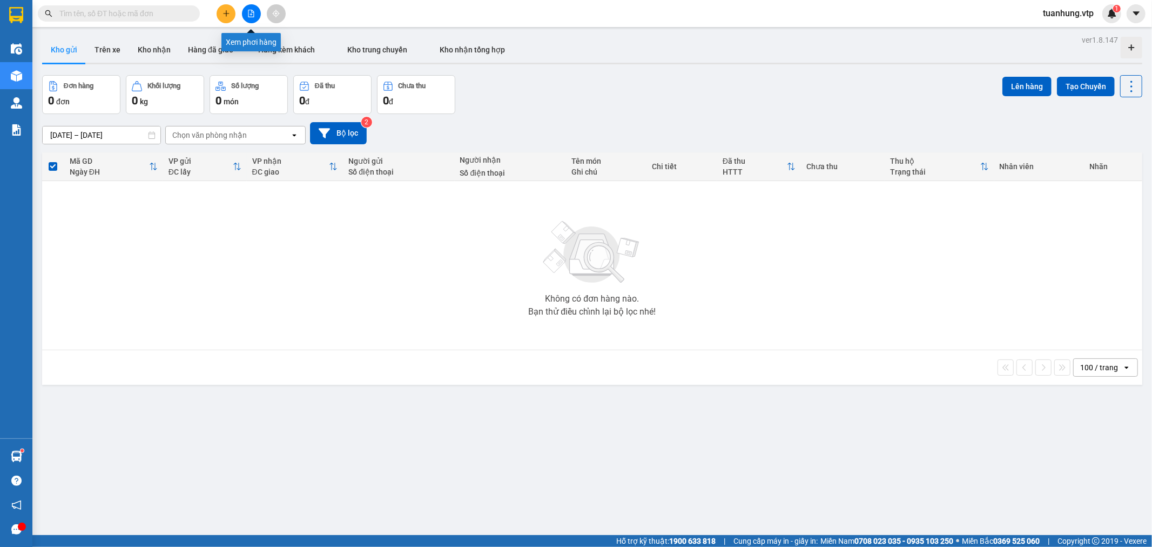
click at [250, 9] on button at bounding box center [251, 13] width 19 height 19
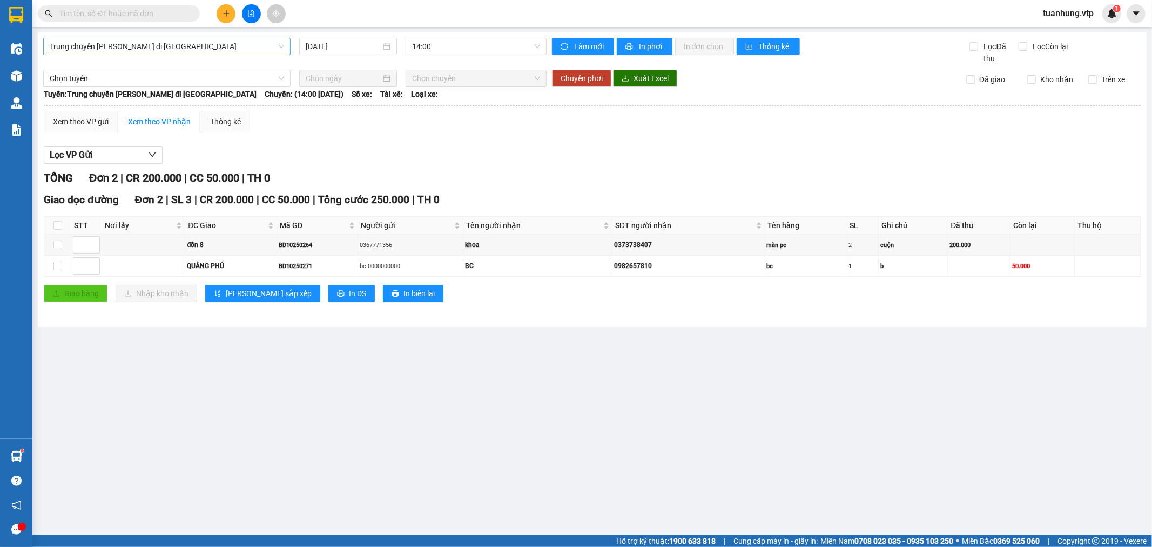
click at [115, 45] on span "Trung chuyển [PERSON_NAME] đi [GEOGRAPHIC_DATA]" at bounding box center [167, 46] width 234 height 16
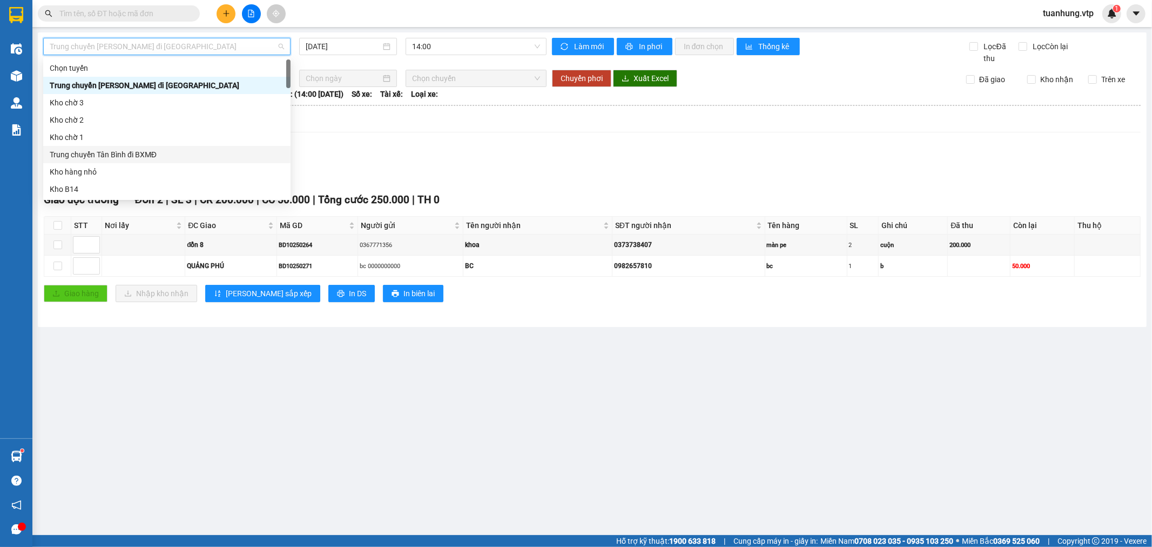
click at [133, 154] on div "Trung chuyển Tân Bình đi BXMĐ" at bounding box center [167, 155] width 234 height 12
type input "[DATE]"
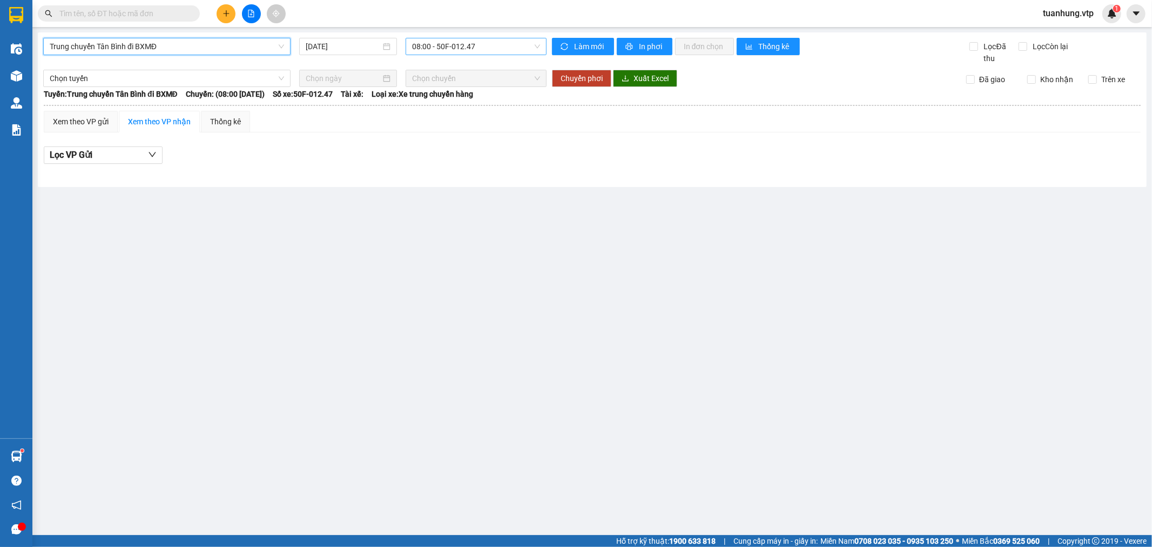
click at [538, 45] on span "08:00 - 50F-012.47" at bounding box center [475, 46] width 127 height 16
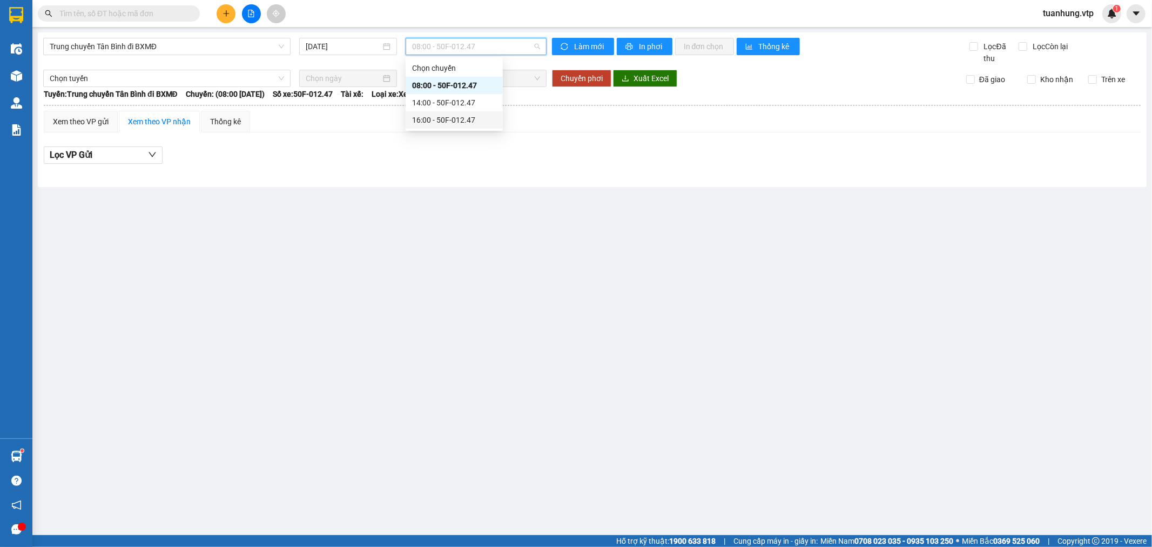
click at [468, 117] on div "16:00 - 50F-012.47" at bounding box center [454, 120] width 84 height 12
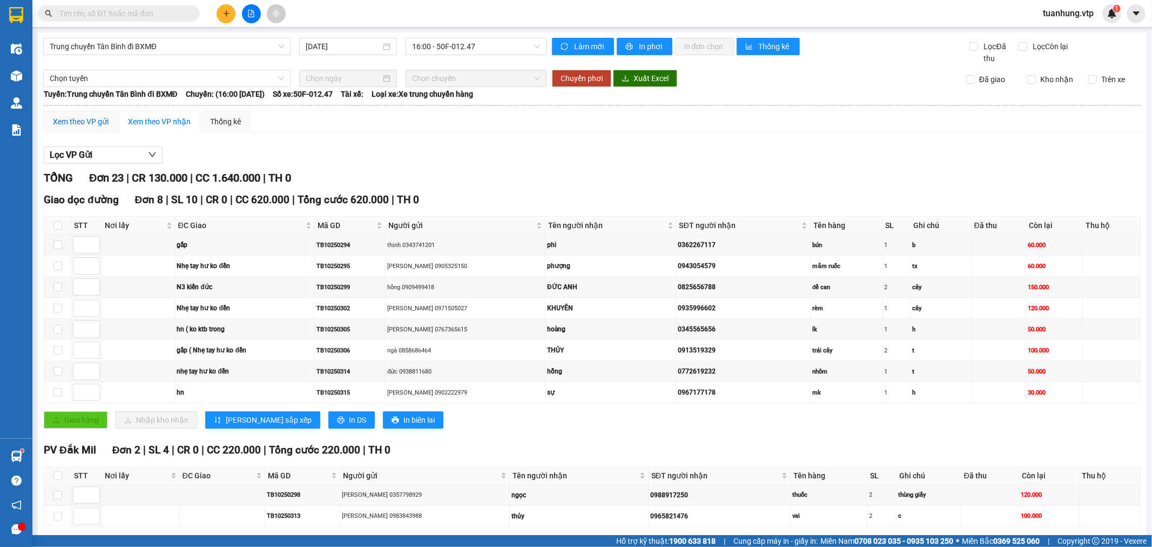
click at [88, 118] on div "Xem theo VP gửi" at bounding box center [81, 122] width 56 height 12
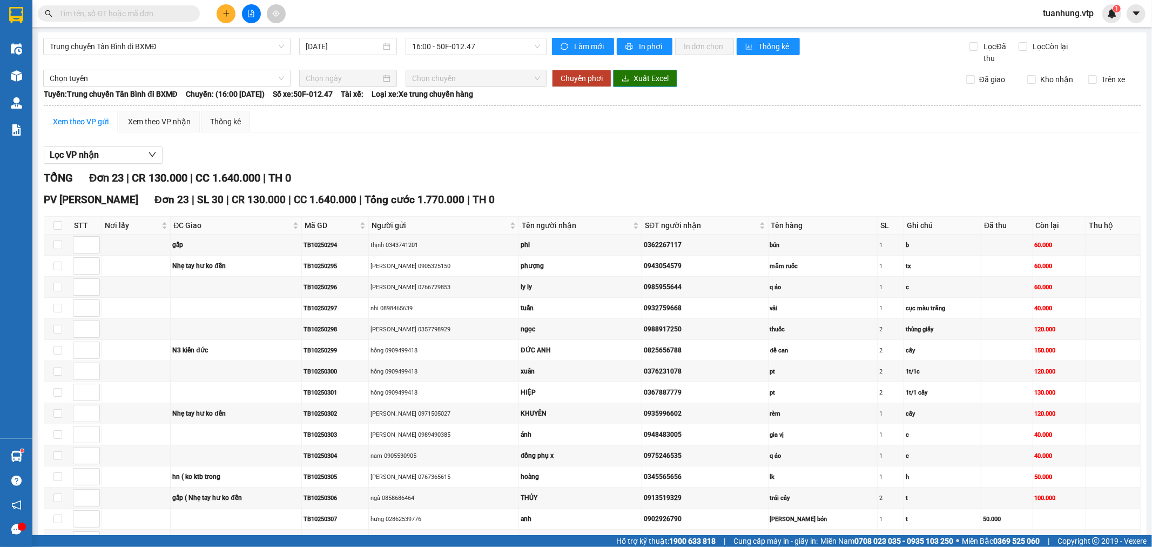
click at [638, 79] on span "Xuất Excel" at bounding box center [651, 78] width 35 height 12
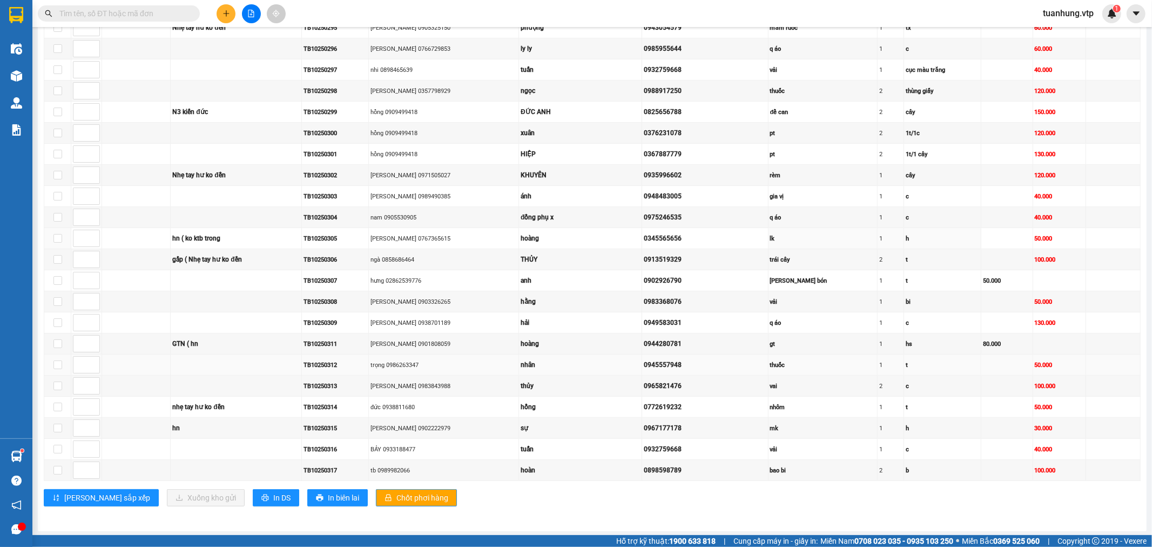
scroll to position [244, 0]
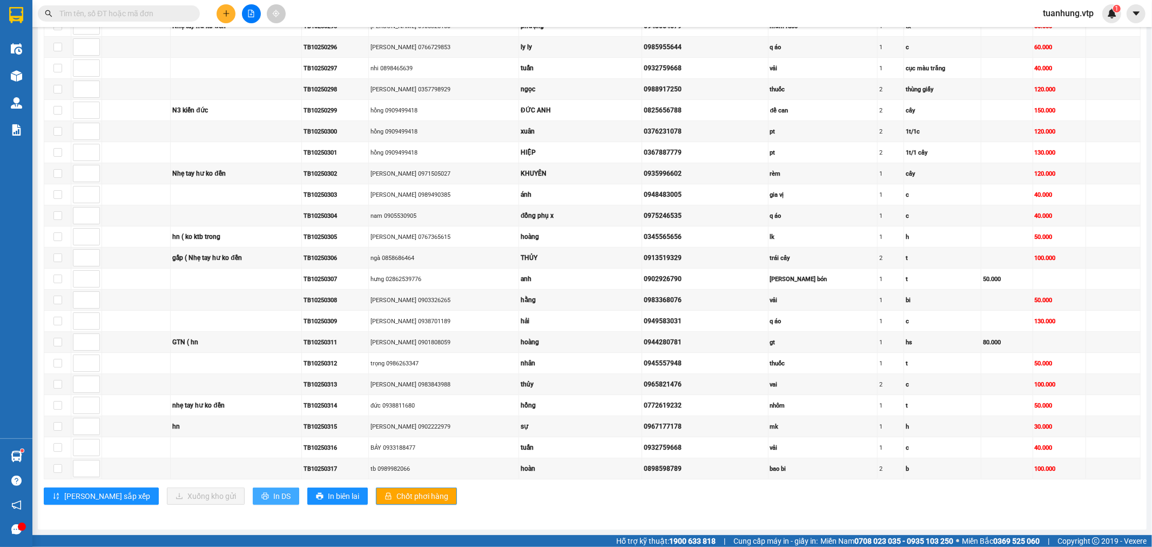
click at [273, 494] on span "In DS" at bounding box center [281, 496] width 17 height 12
click at [273, 498] on span "In DS" at bounding box center [281, 496] width 17 height 12
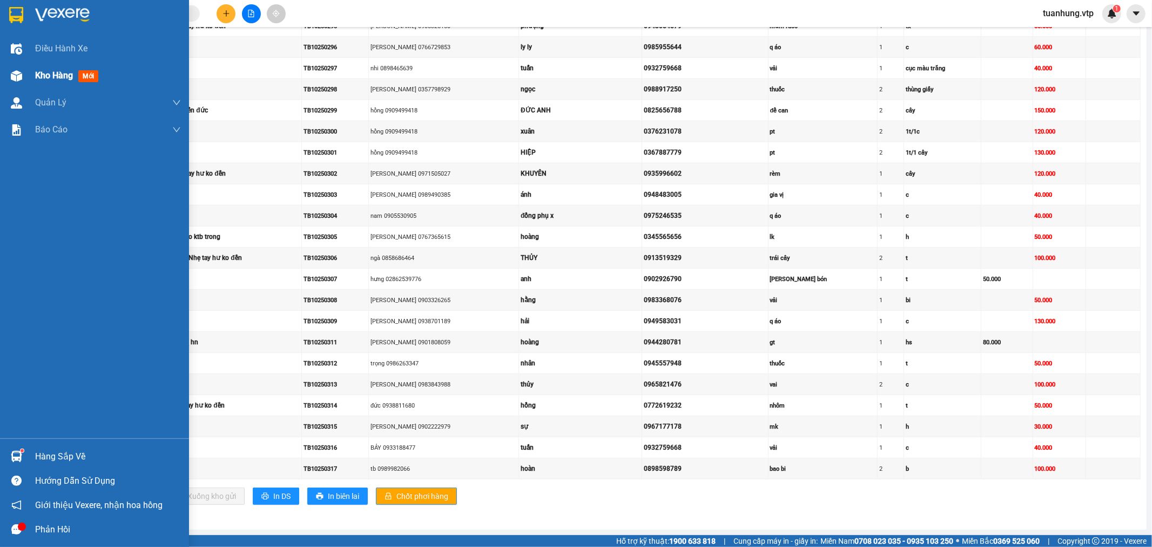
click at [36, 74] on span "Kho hàng" at bounding box center [54, 75] width 38 height 10
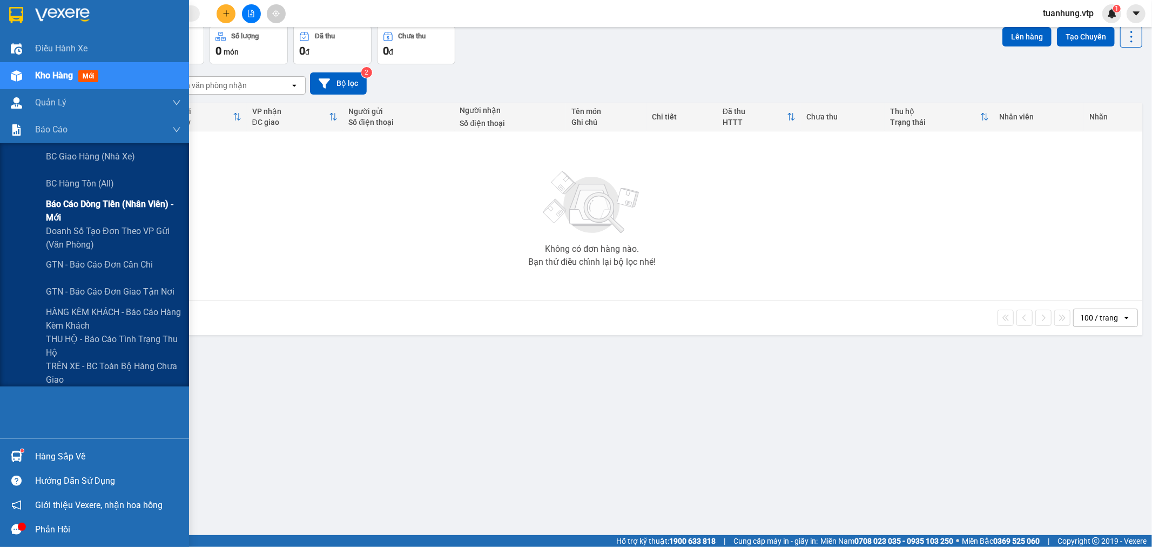
click at [109, 205] on span "Báo cáo dòng tiền (nhân viên) - mới" at bounding box center [113, 210] width 135 height 27
